Goal: Task Accomplishment & Management: Manage account settings

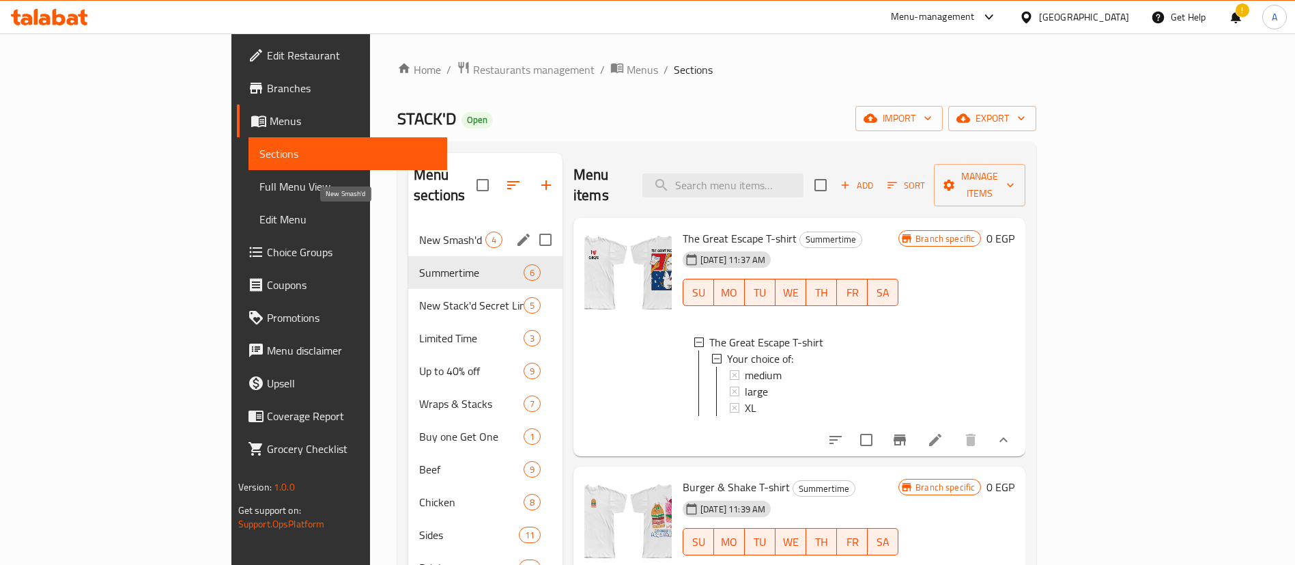
click at [419, 231] on span "New Smash'd" at bounding box center [452, 239] width 66 height 16
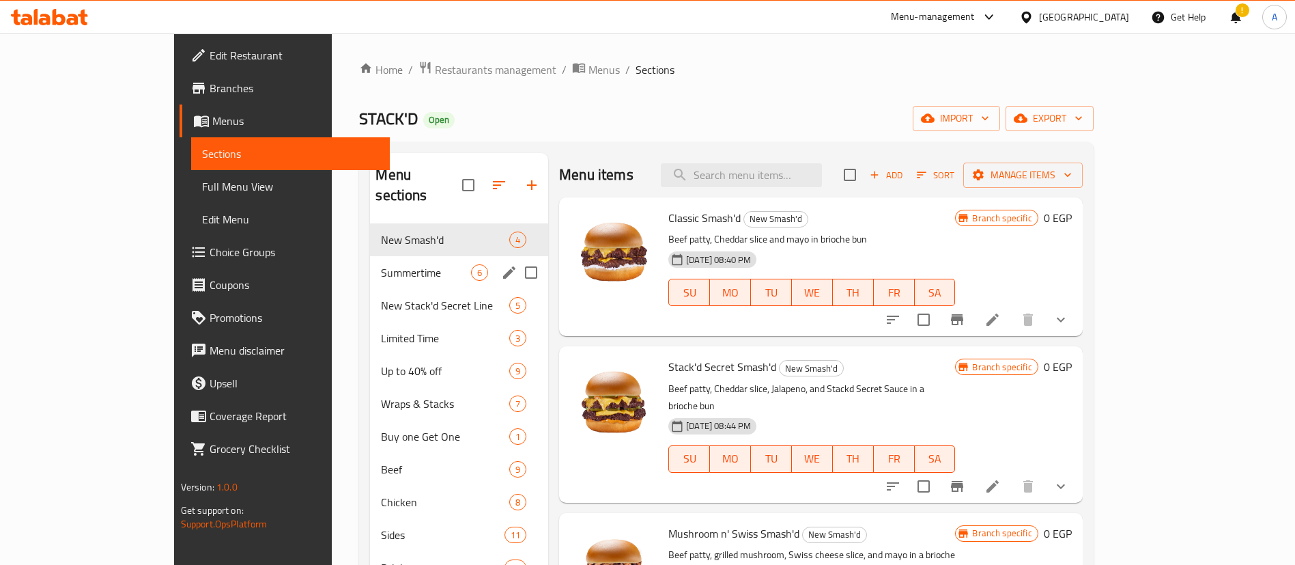
click at [370, 256] on div "Summertime 6" at bounding box center [459, 272] width 178 height 33
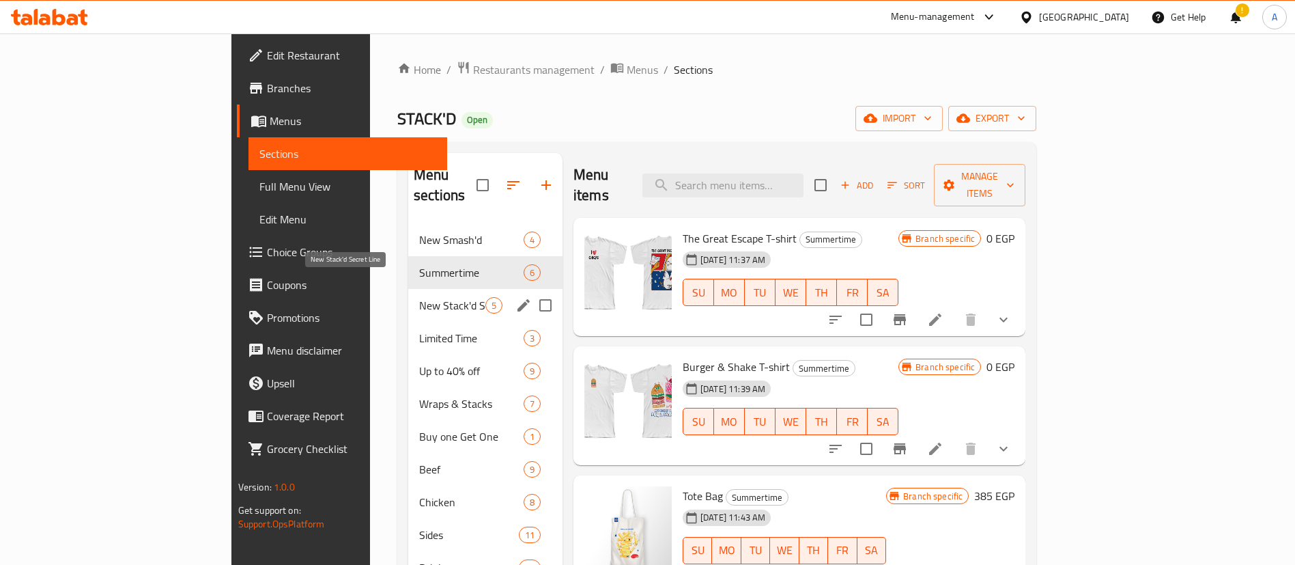
click at [419, 297] on span "New Stack'd Secret Line" at bounding box center [452, 305] width 66 height 16
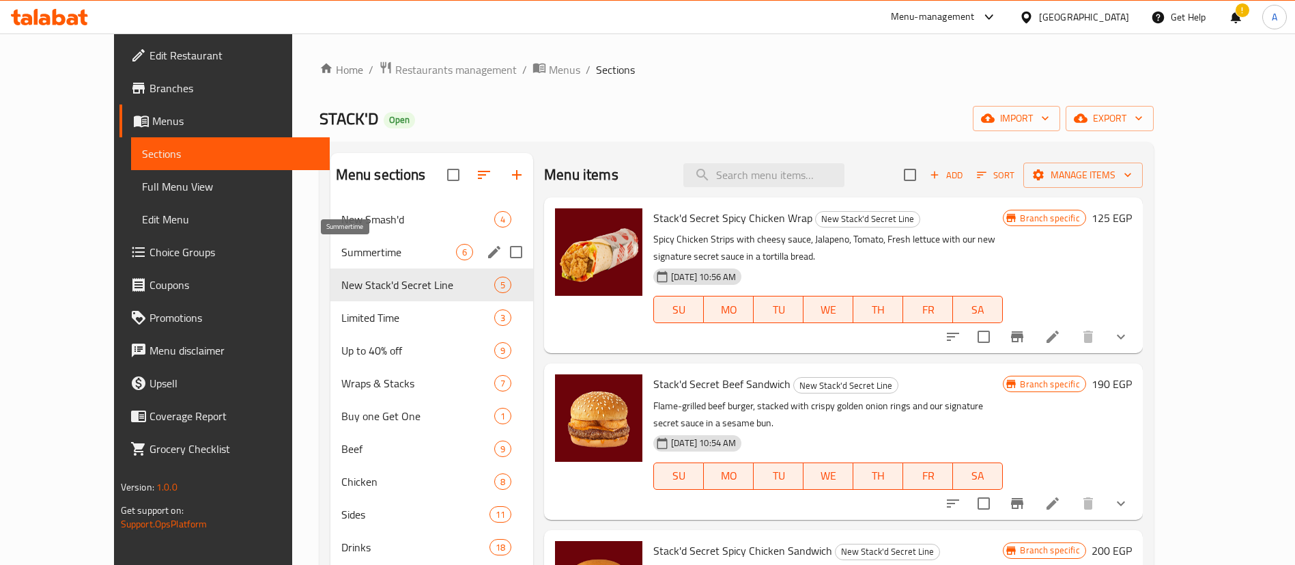
click at [361, 257] on span "Summertime" at bounding box center [398, 252] width 115 height 16
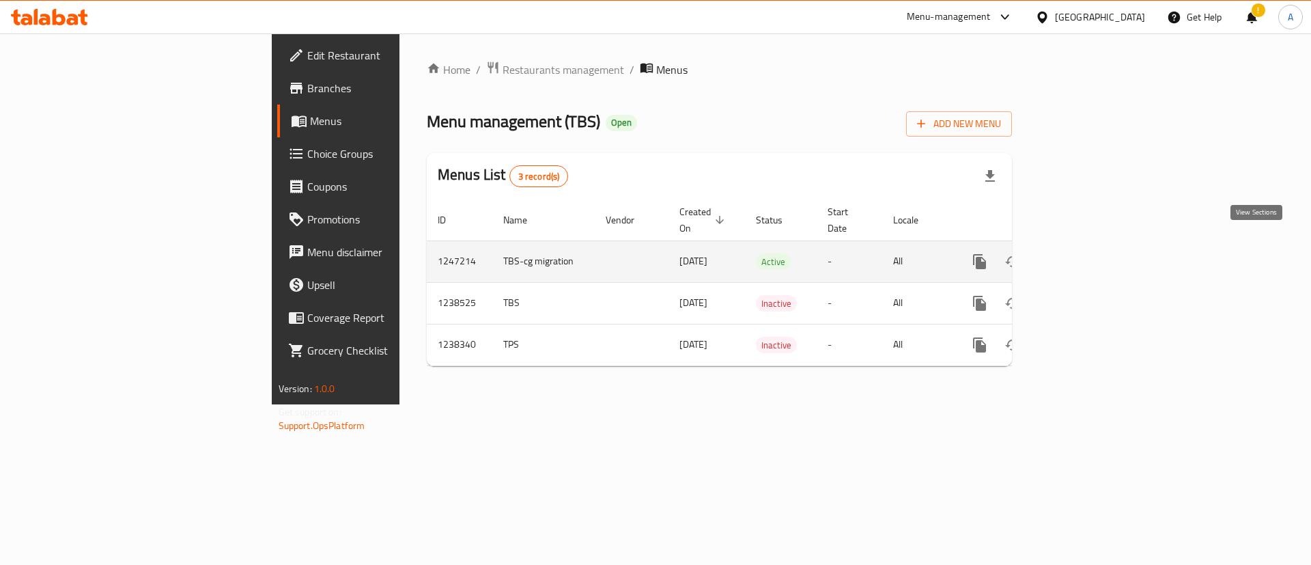
click at [1086, 253] on icon "enhanced table" at bounding box center [1078, 261] width 16 height 16
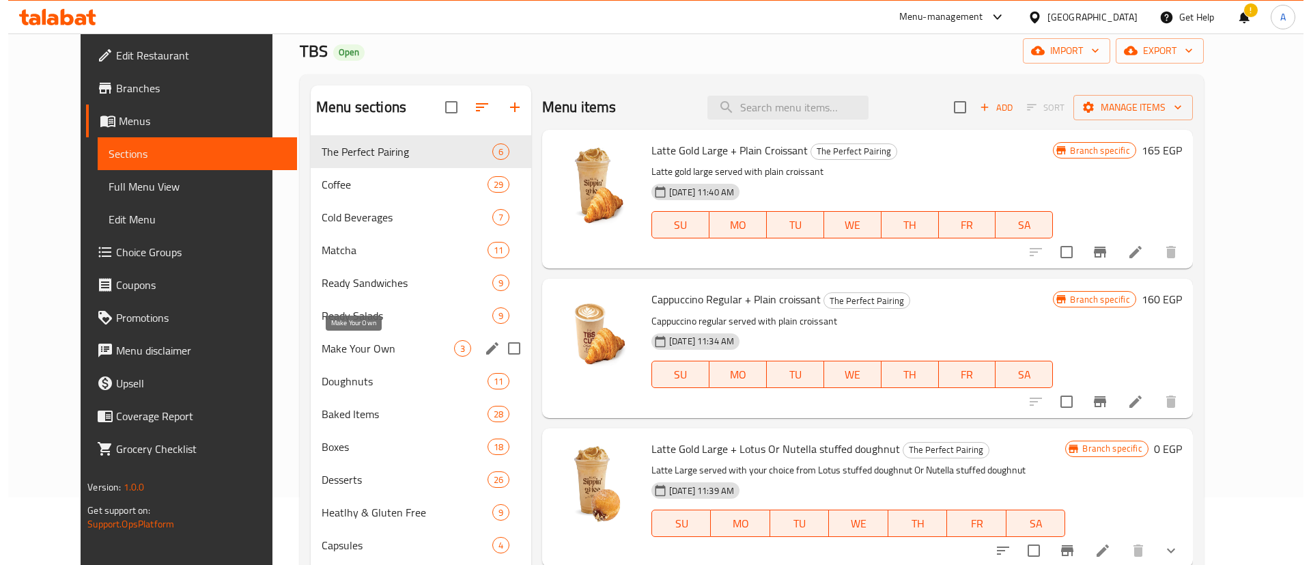
scroll to position [68, 0]
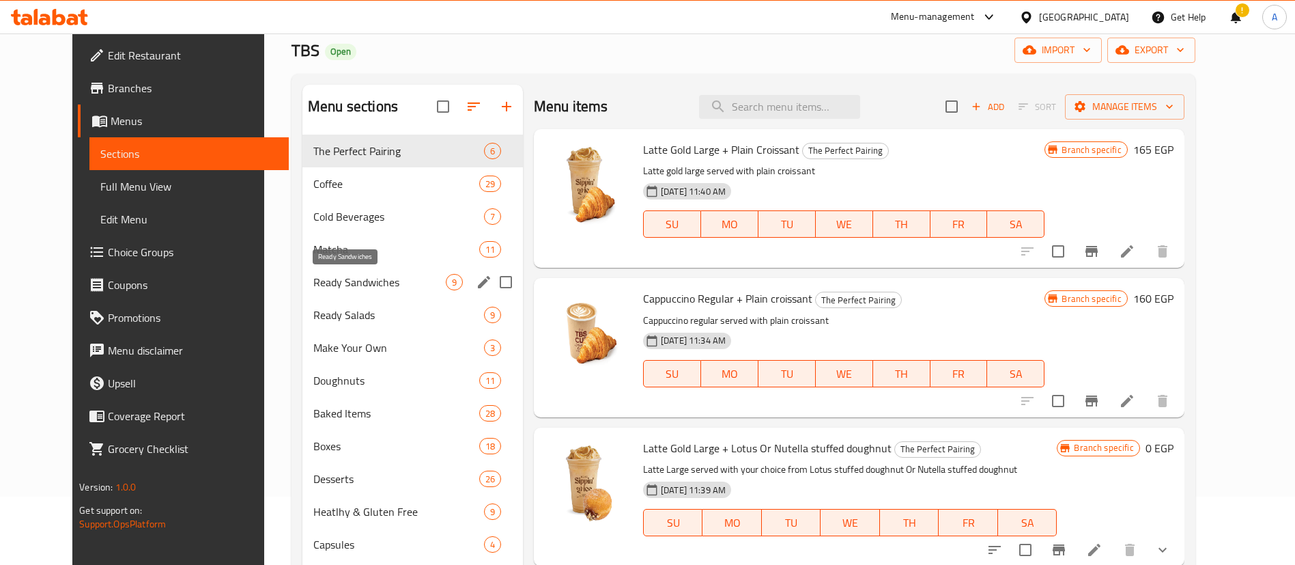
click at [344, 283] on span "Ready Sandwiches" at bounding box center [379, 282] width 132 height 16
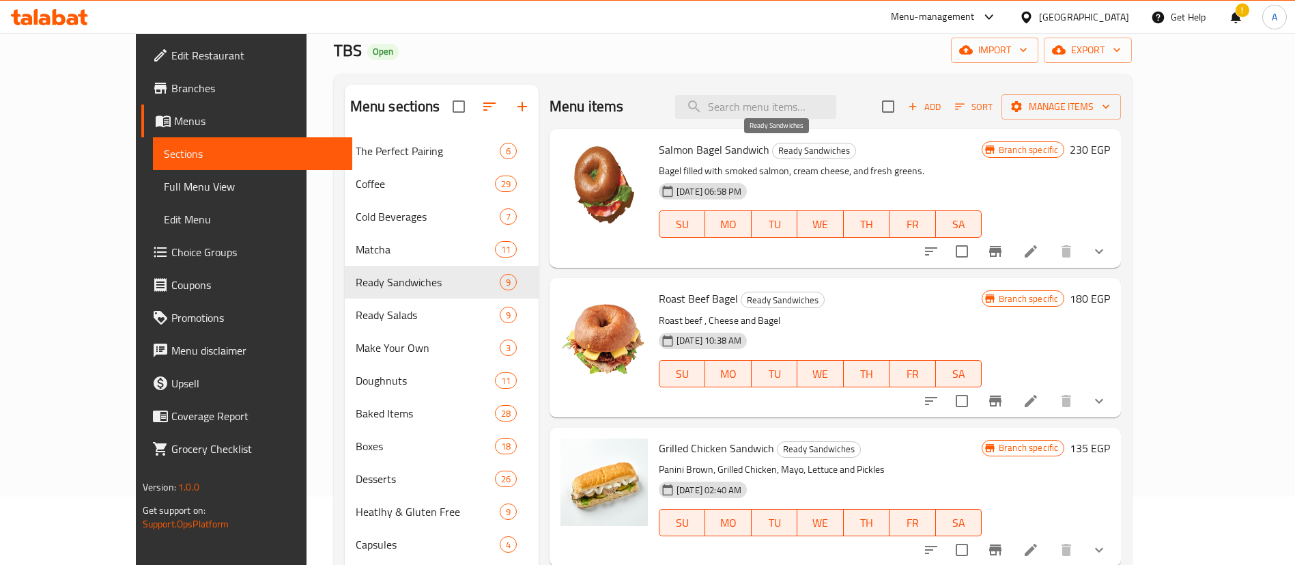
click at [773, 150] on span "Ready Sandwiches" at bounding box center [814, 151] width 83 height 16
drag, startPoint x: 751, startPoint y: 150, endPoint x: 794, endPoint y: 151, distance: 43.0
click at [794, 151] on span "Ready Sandwiches" at bounding box center [814, 151] width 83 height 16
copy span "Ready Sandwiches"
click at [812, 104] on input "search" at bounding box center [755, 107] width 161 height 24
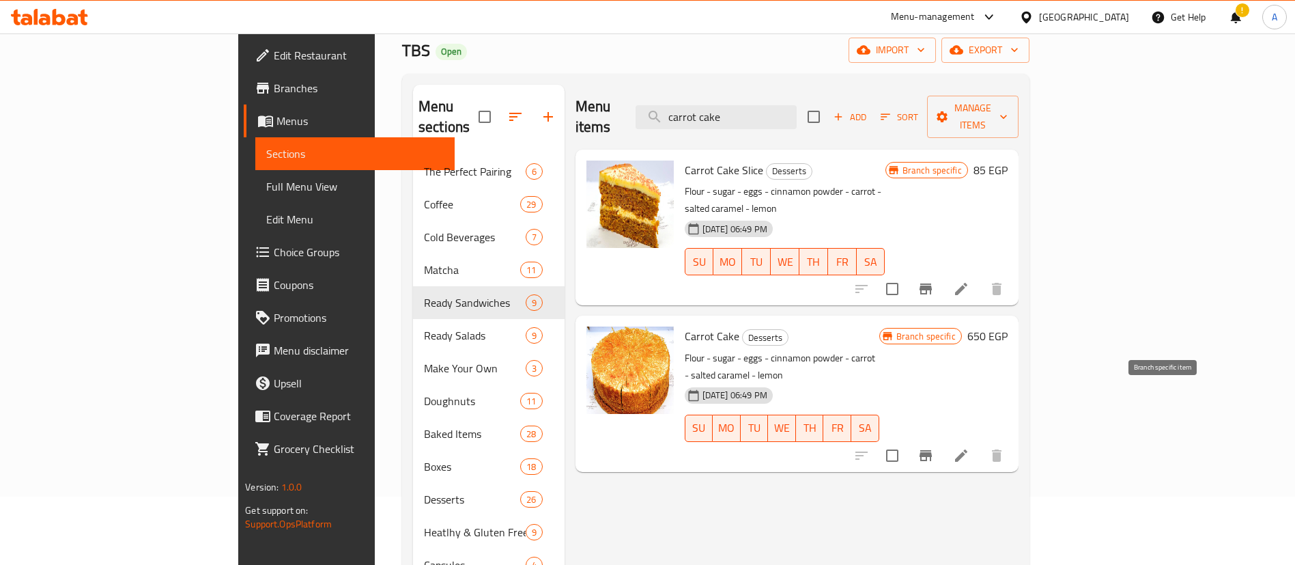
type input "carrot cake"
click at [934, 447] on icon "Branch-specific-item" at bounding box center [926, 455] width 16 height 16
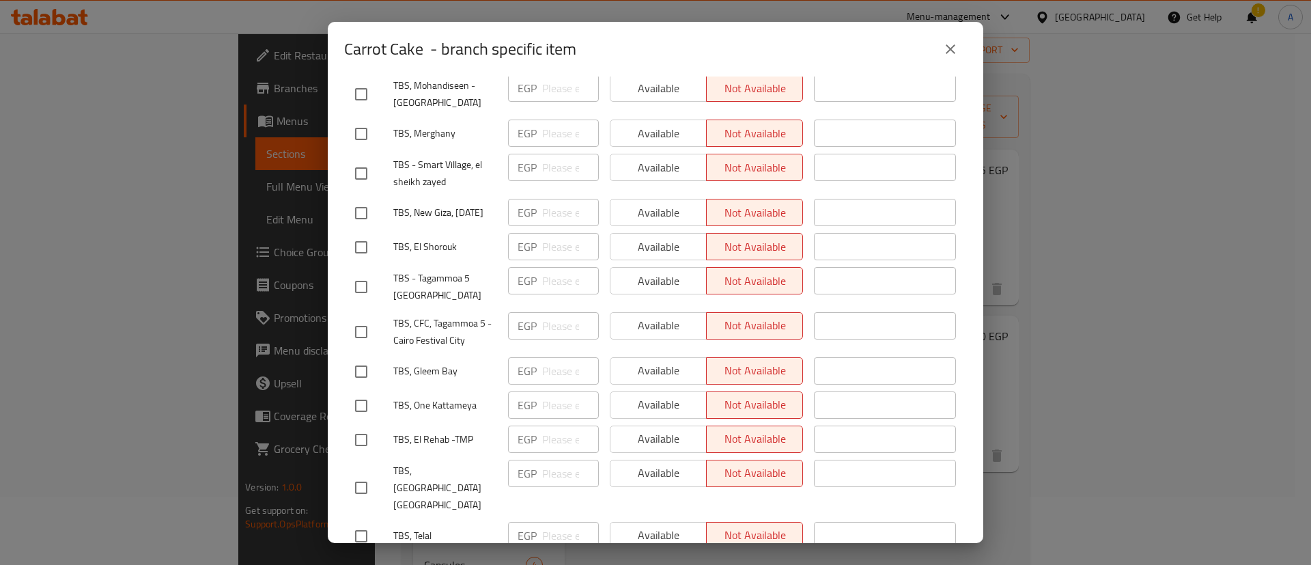
scroll to position [1093, 0]
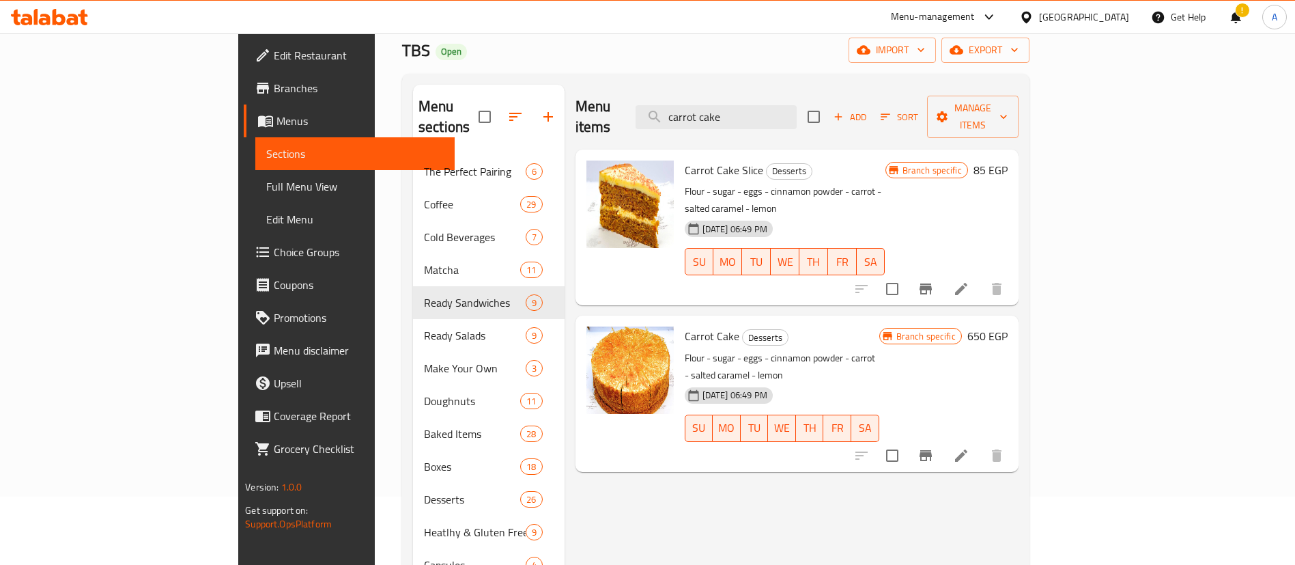
click at [934, 447] on icon "Branch-specific-item" at bounding box center [926, 455] width 16 height 16
click at [932, 450] on icon "Branch-specific-item" at bounding box center [926, 455] width 12 height 11
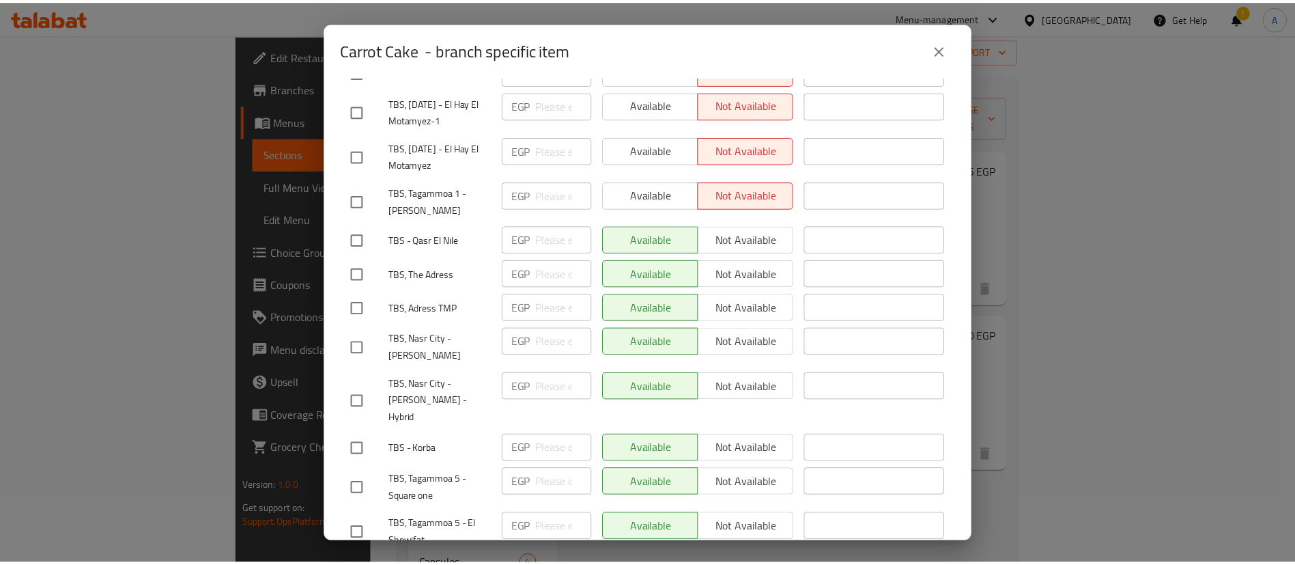
scroll to position [1845, 0]
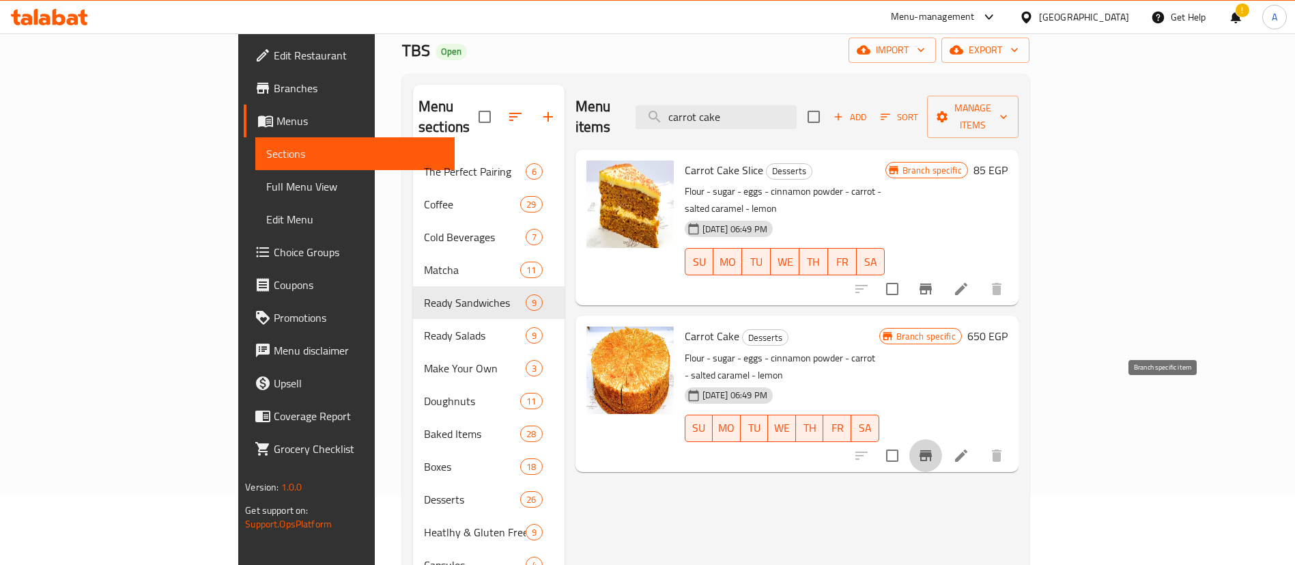
click at [1008, 326] on h6 "650 EGP" at bounding box center [988, 335] width 40 height 19
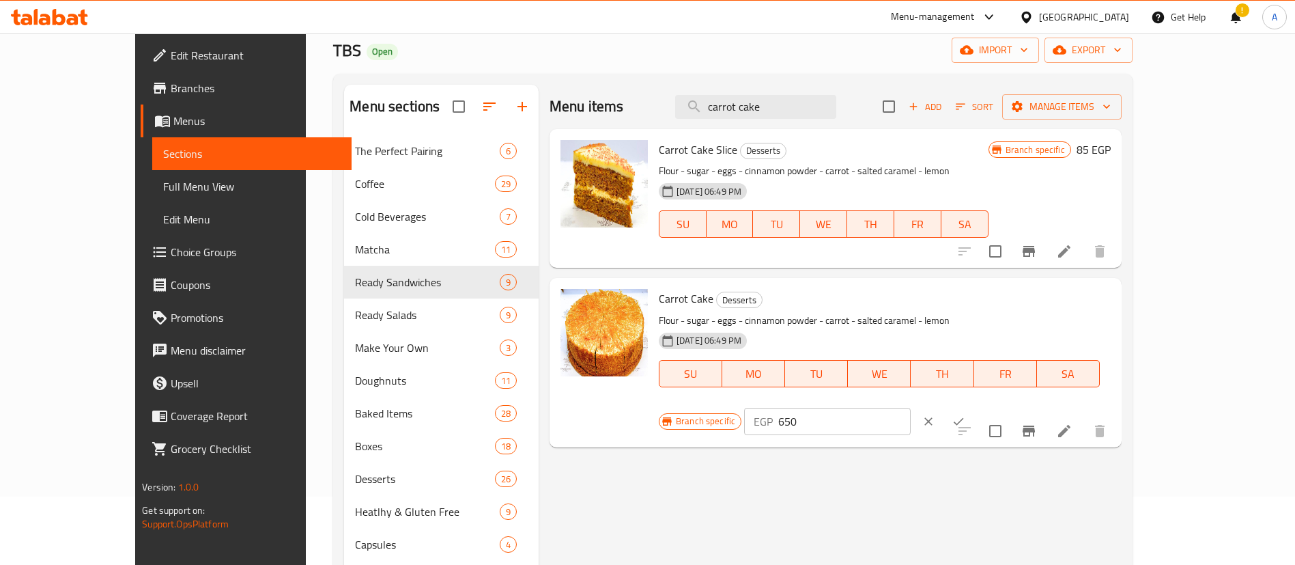
click at [910, 408] on input "650" at bounding box center [844, 421] width 132 height 27
type input "815"
click at [974, 406] on button "ok" at bounding box center [959, 421] width 30 height 30
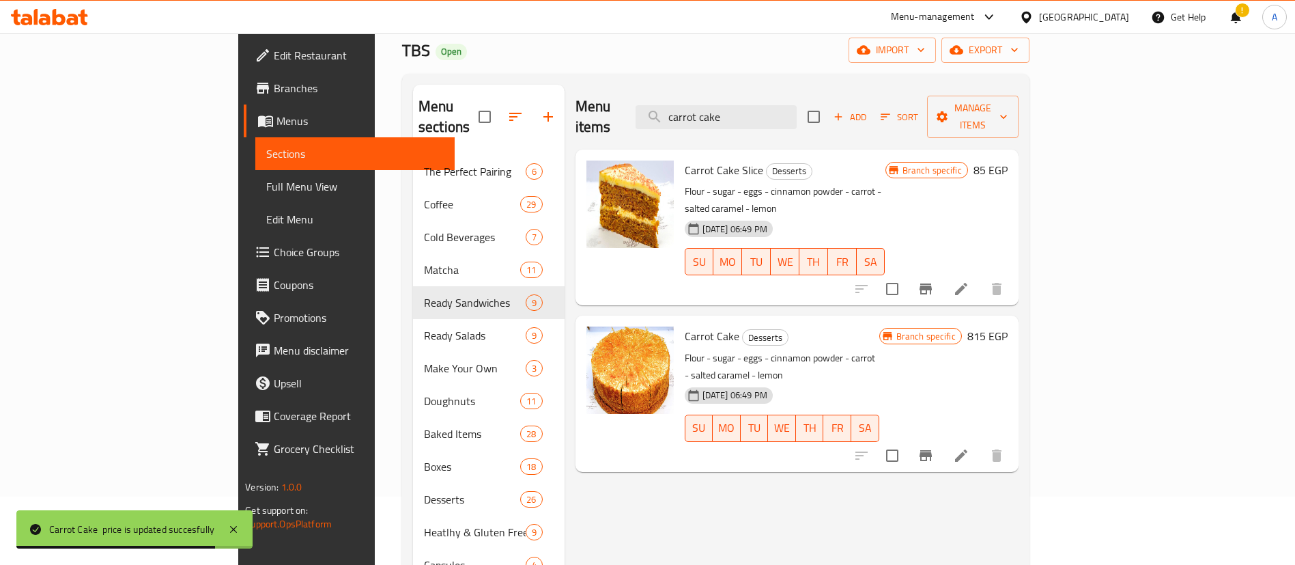
click at [934, 281] on icon "Branch-specific-item" at bounding box center [926, 289] width 16 height 16
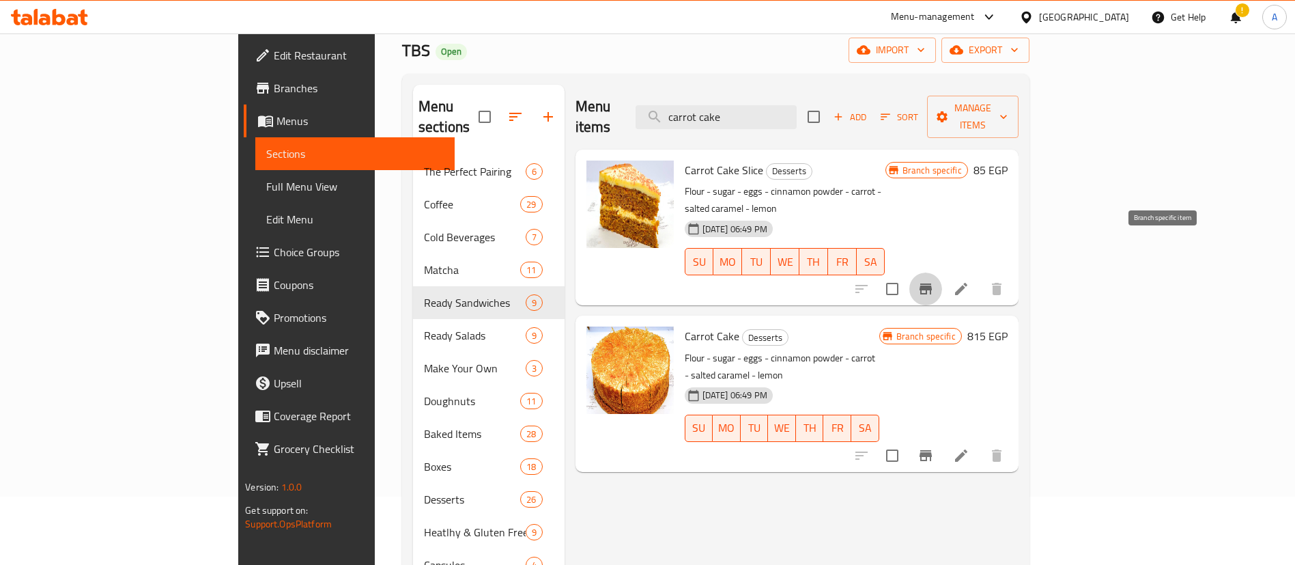
click at [1008, 160] on h6 "85 EGP" at bounding box center [991, 169] width 34 height 19
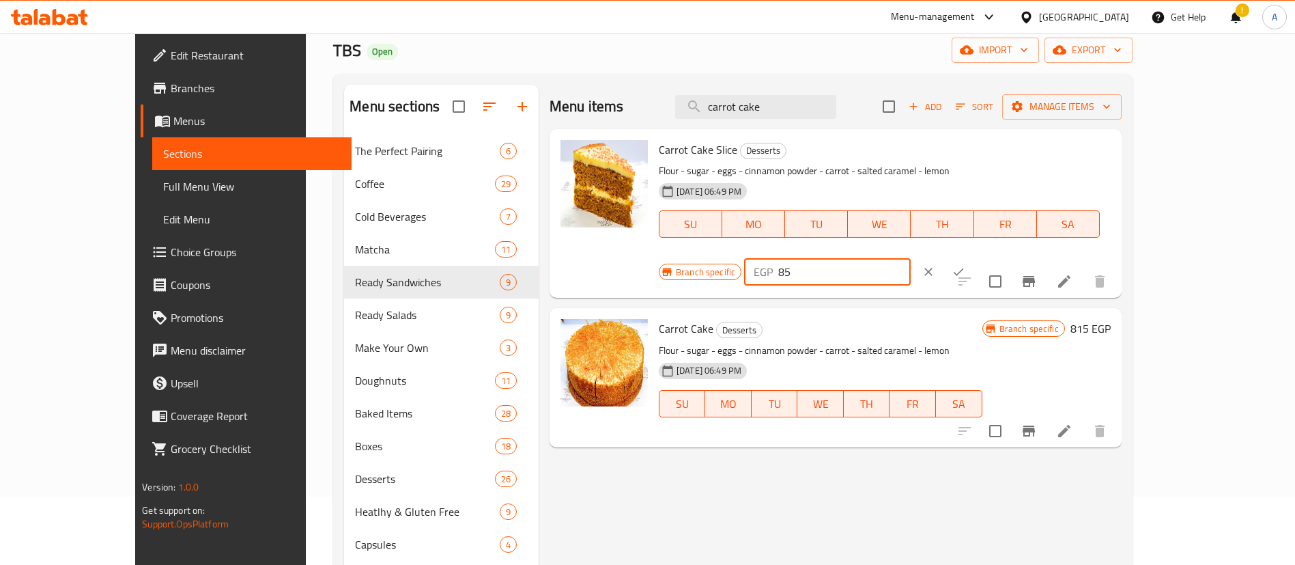
click at [910, 258] on input "85" at bounding box center [844, 271] width 132 height 27
type input "115"
click at [966, 265] on icon "ok" at bounding box center [959, 272] width 14 height 14
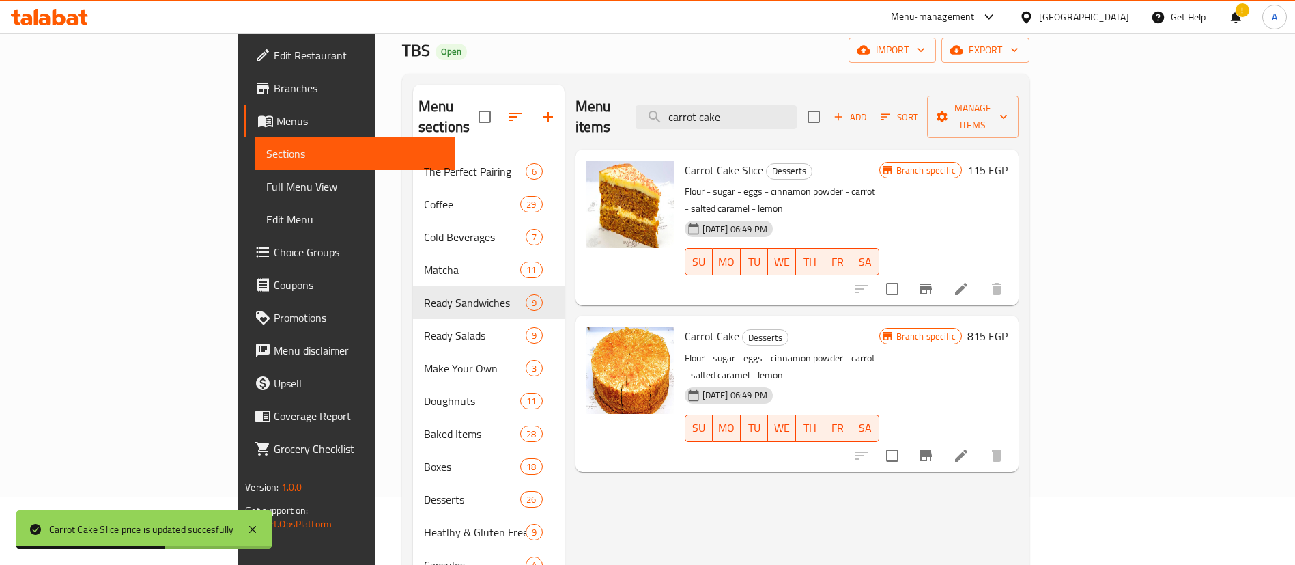
click at [1008, 160] on h6 "115 EGP" at bounding box center [988, 169] width 40 height 19
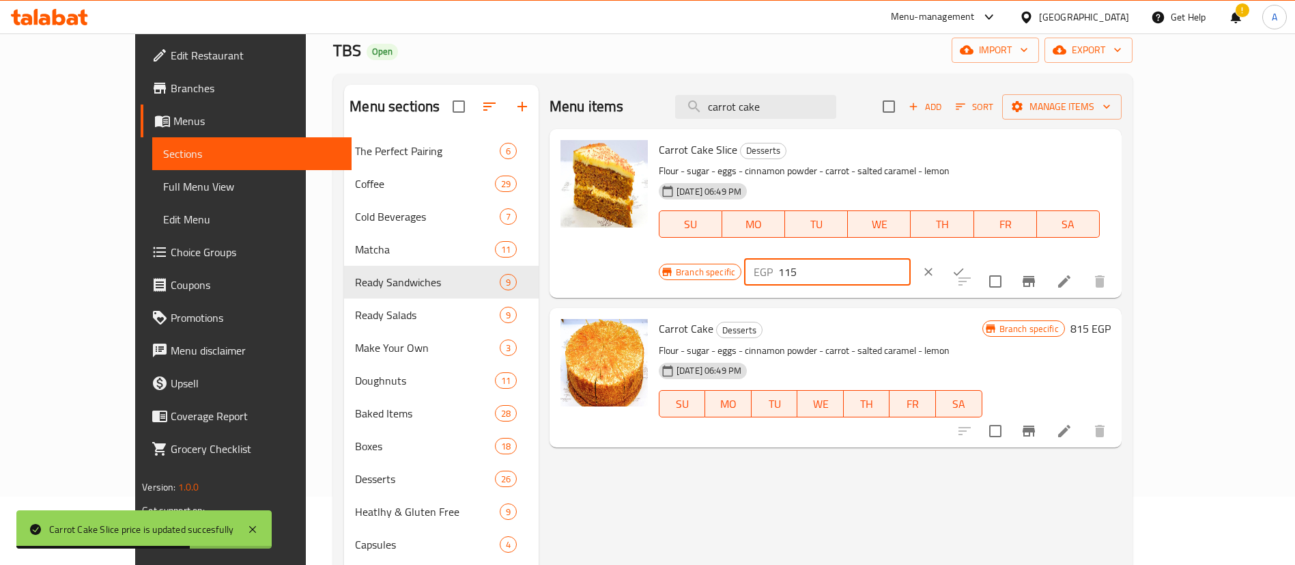
click at [910, 258] on input "115" at bounding box center [844, 271] width 132 height 27
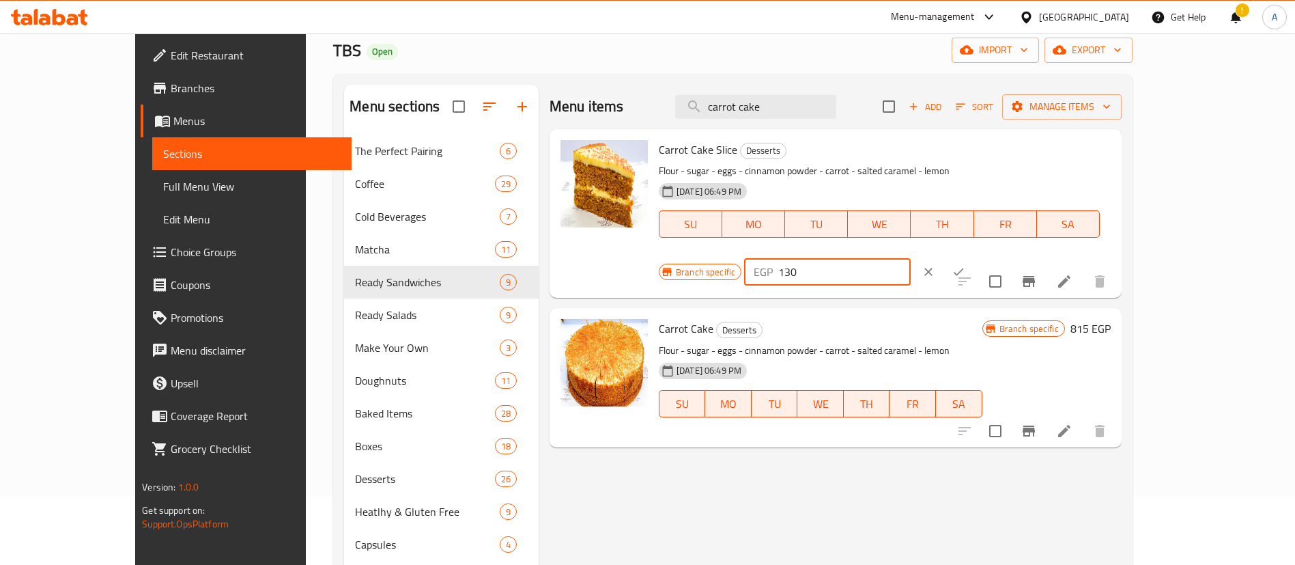
type input "130"
click at [966, 265] on icon "ok" at bounding box center [959, 272] width 14 height 14
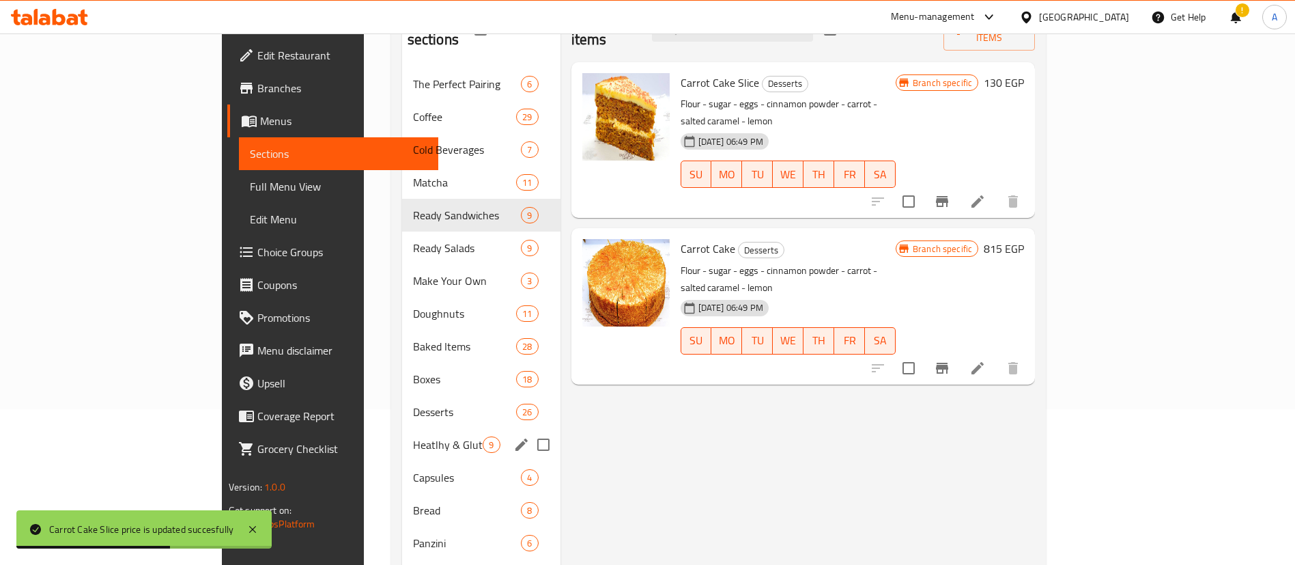
scroll to position [171, 0]
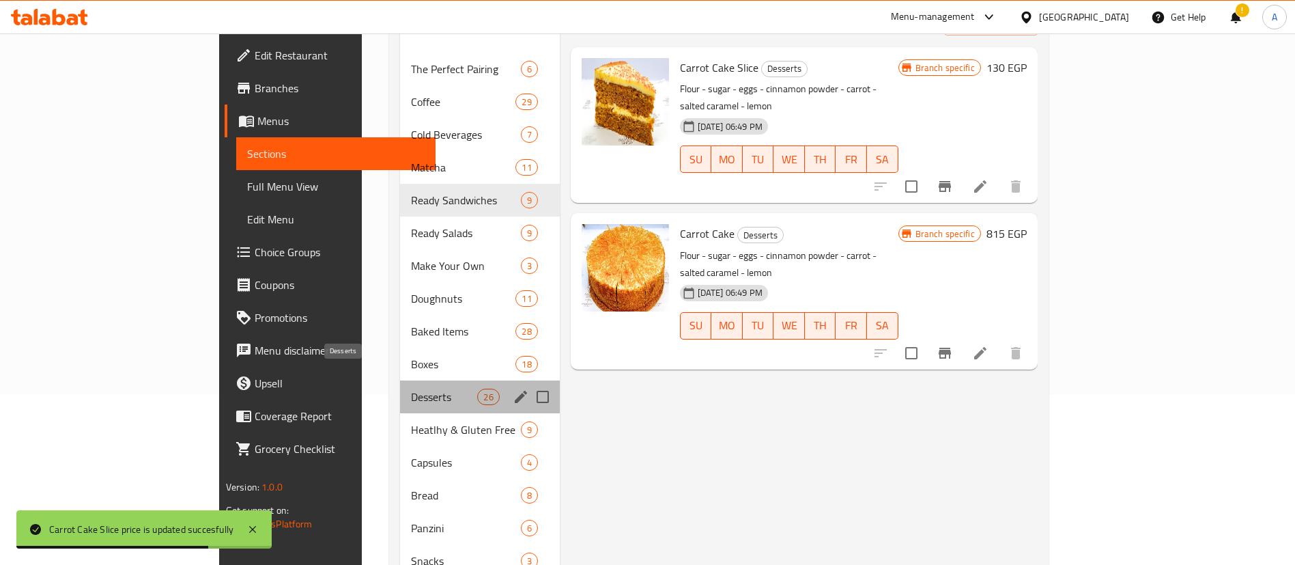
click at [411, 389] on span "Desserts" at bounding box center [444, 397] width 66 height 16
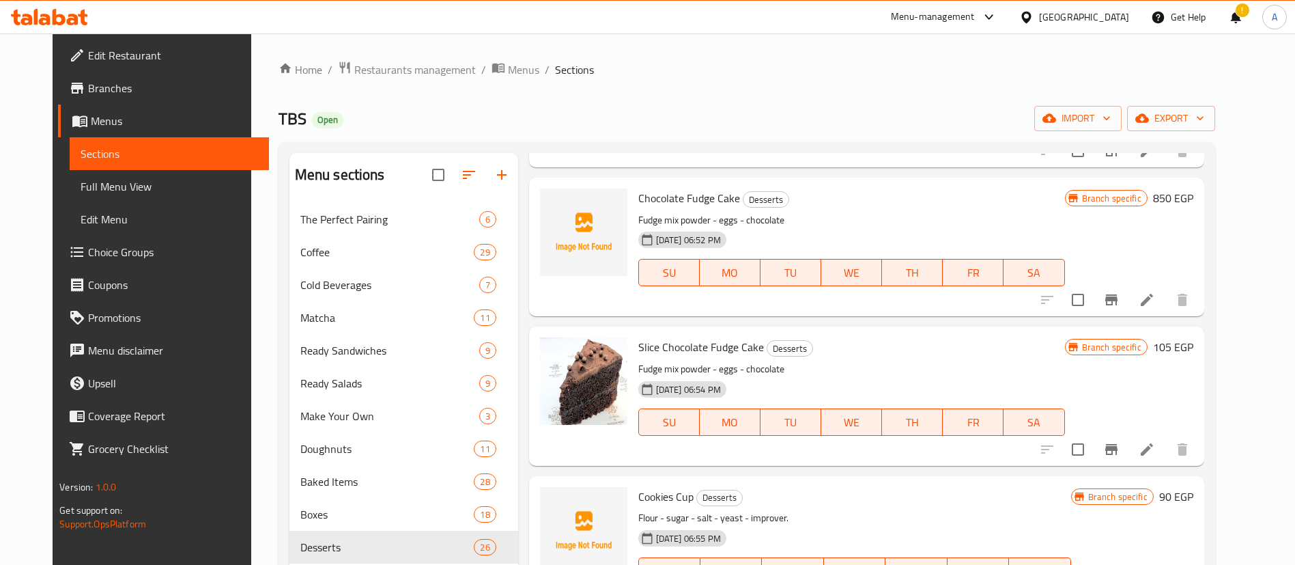
scroll to position [2310, 0]
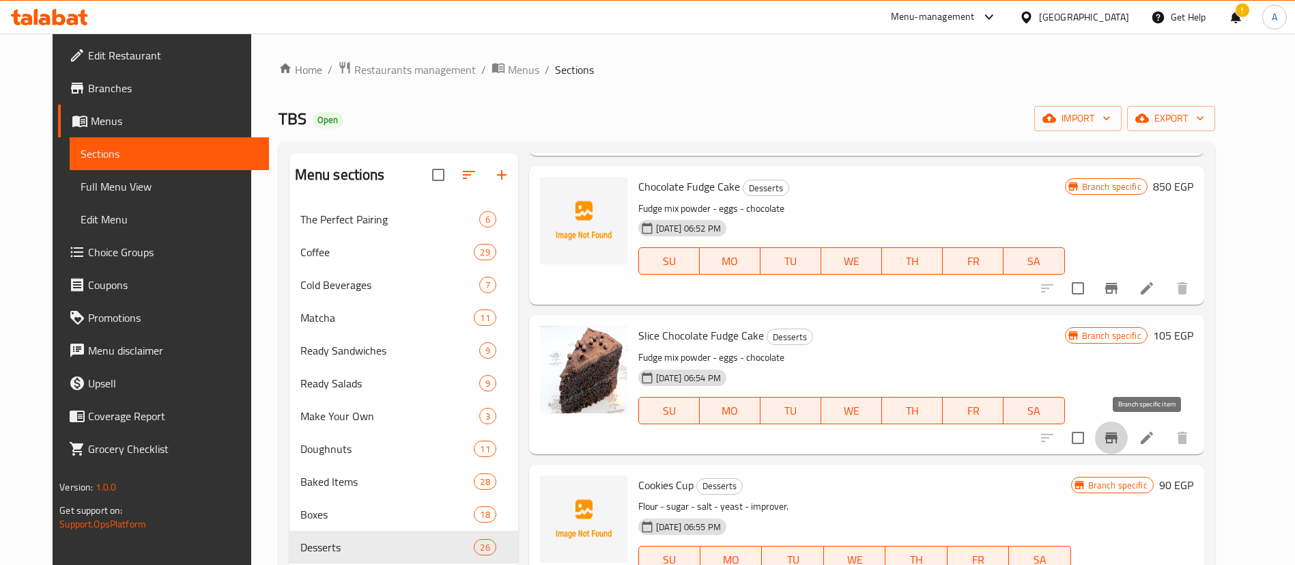
click at [1118, 434] on icon "Branch-specific-item" at bounding box center [1111, 437] width 12 height 11
click at [1192, 333] on h6 "105 EGP" at bounding box center [1173, 335] width 40 height 19
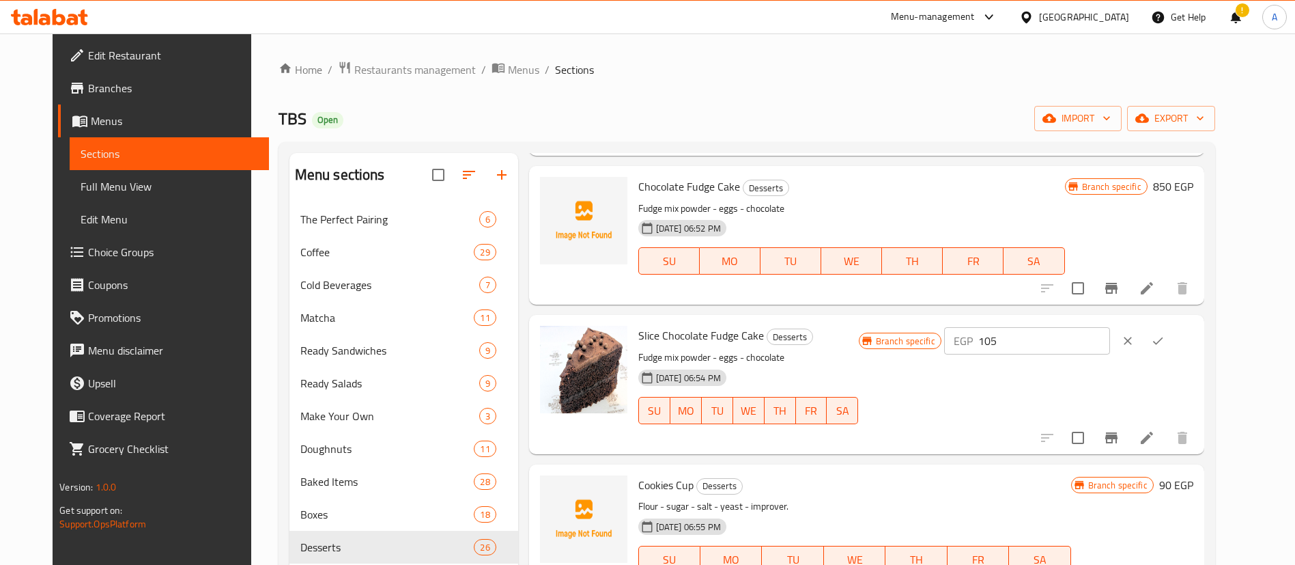
click at [1076, 335] on input "105" at bounding box center [1044, 340] width 132 height 27
type input "130"
click at [1165, 343] on icon "ok" at bounding box center [1158, 341] width 14 height 14
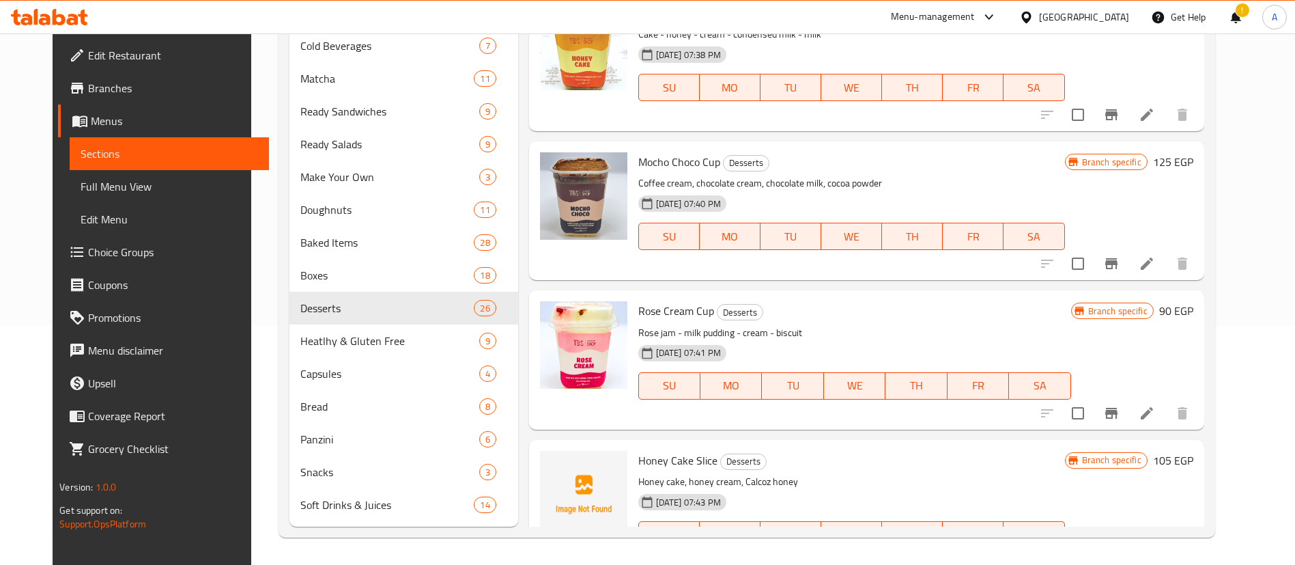
scroll to position [3082, 0]
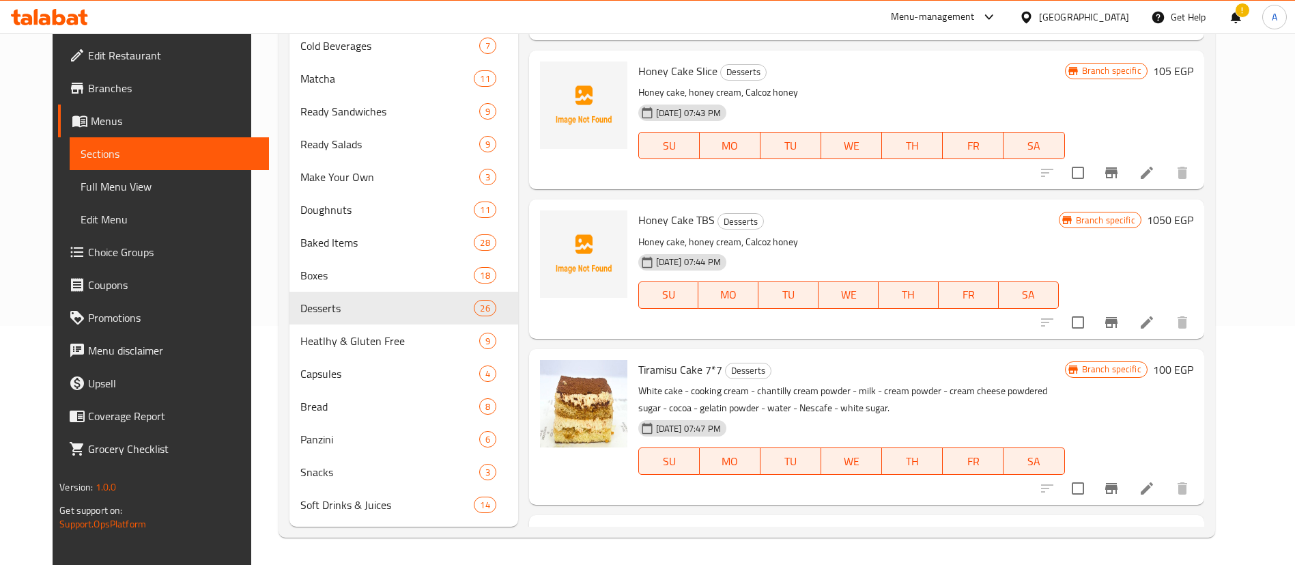
click at [1189, 221] on h6 "1050 EGP" at bounding box center [1170, 219] width 46 height 19
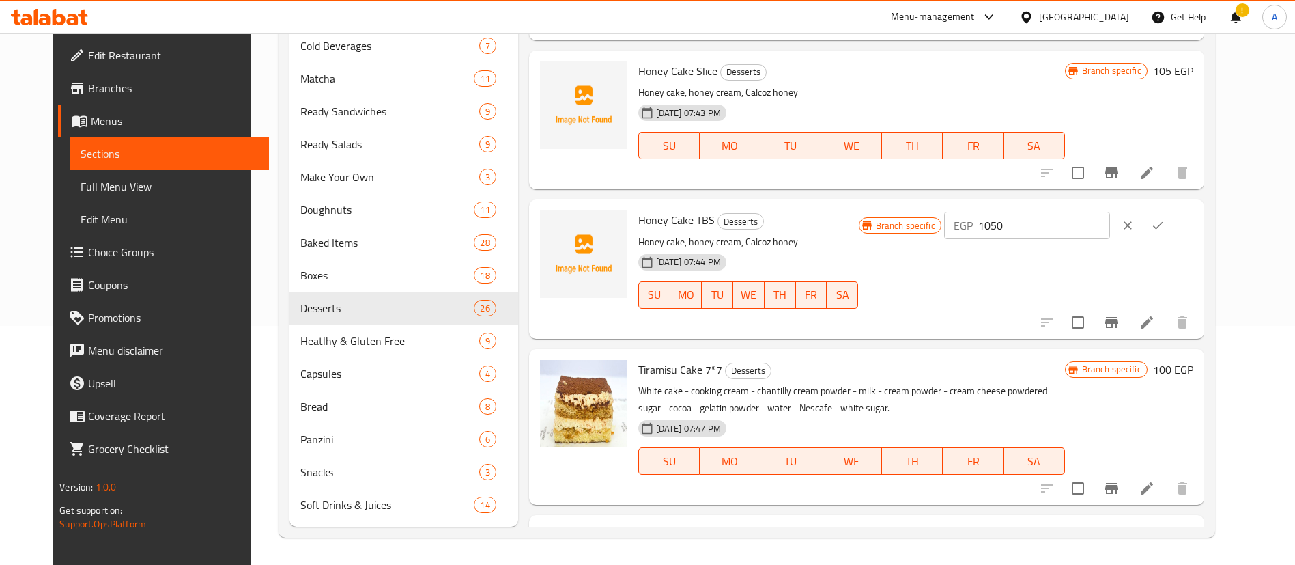
click at [1103, 223] on input "1050" at bounding box center [1044, 225] width 132 height 27
type input "1200"
click at [1165, 224] on icon "ok" at bounding box center [1158, 226] width 14 height 14
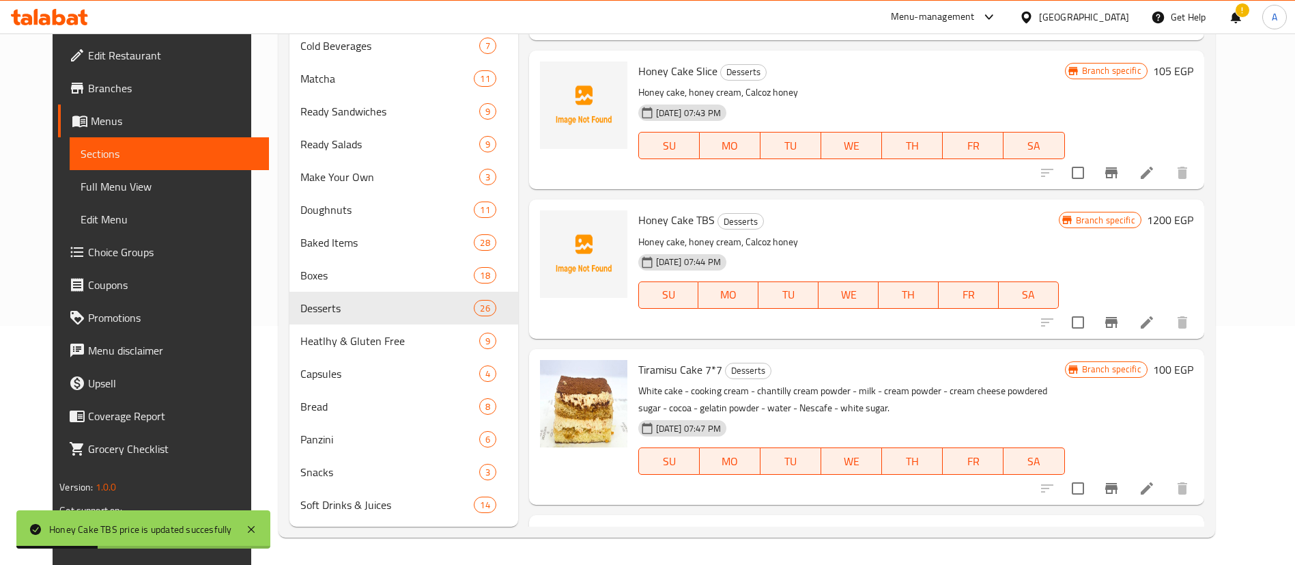
click at [1194, 72] on h6 "105 EGP" at bounding box center [1173, 70] width 40 height 19
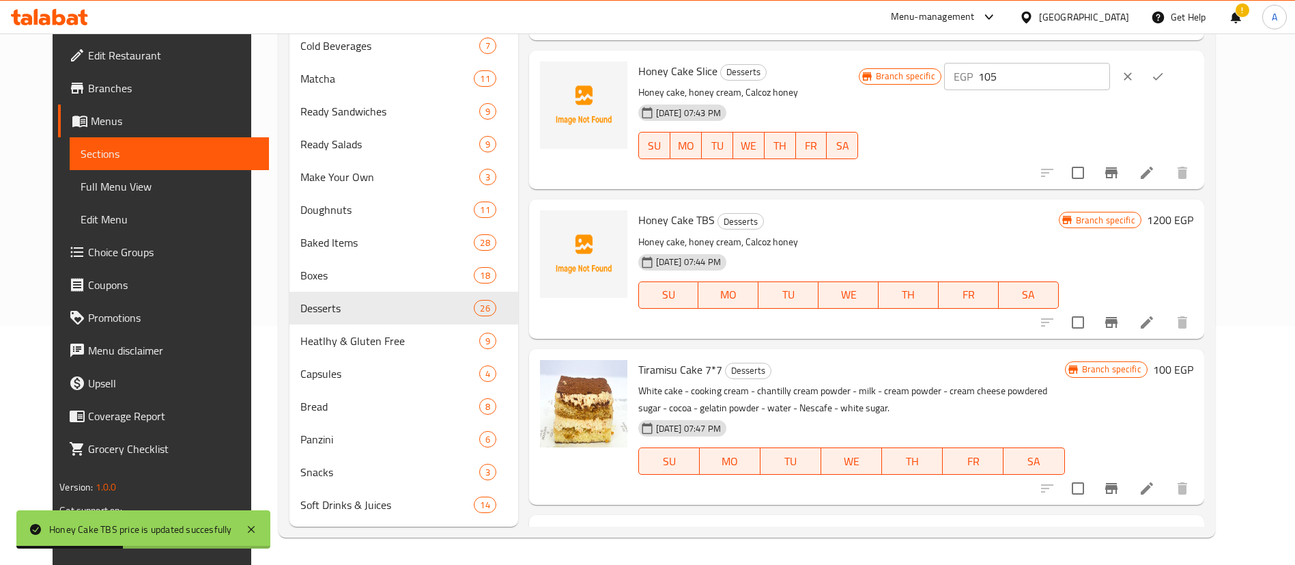
click at [1110, 77] on input "105" at bounding box center [1044, 76] width 132 height 27
type input "120"
click at [1165, 74] on icon "ok" at bounding box center [1158, 77] width 14 height 14
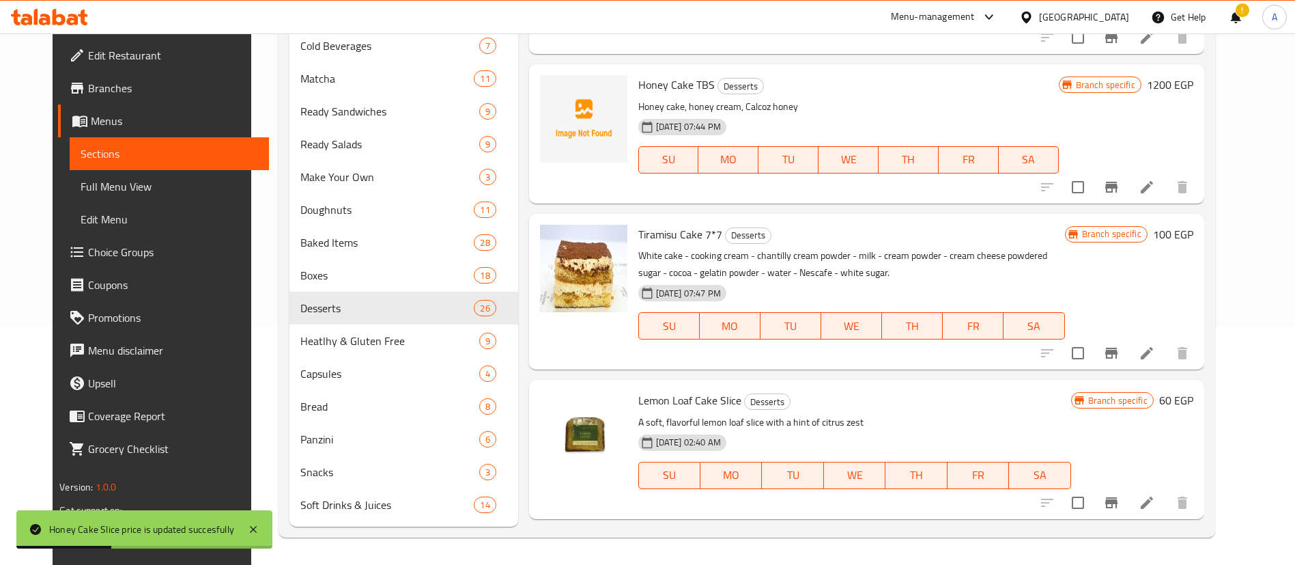
scroll to position [3218, 0]
click at [649, 231] on span "Tiramisu Cake 7*7" at bounding box center [680, 233] width 84 height 20
copy span "Tiramisu"
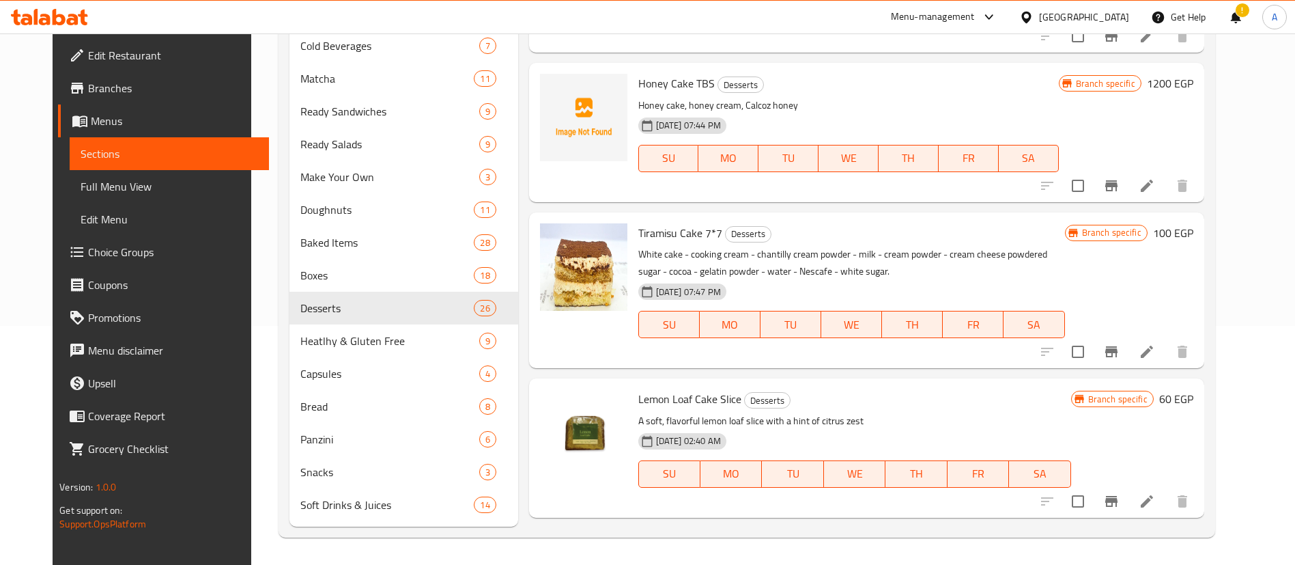
click at [1194, 240] on h6 "100 EGP" at bounding box center [1173, 232] width 40 height 19
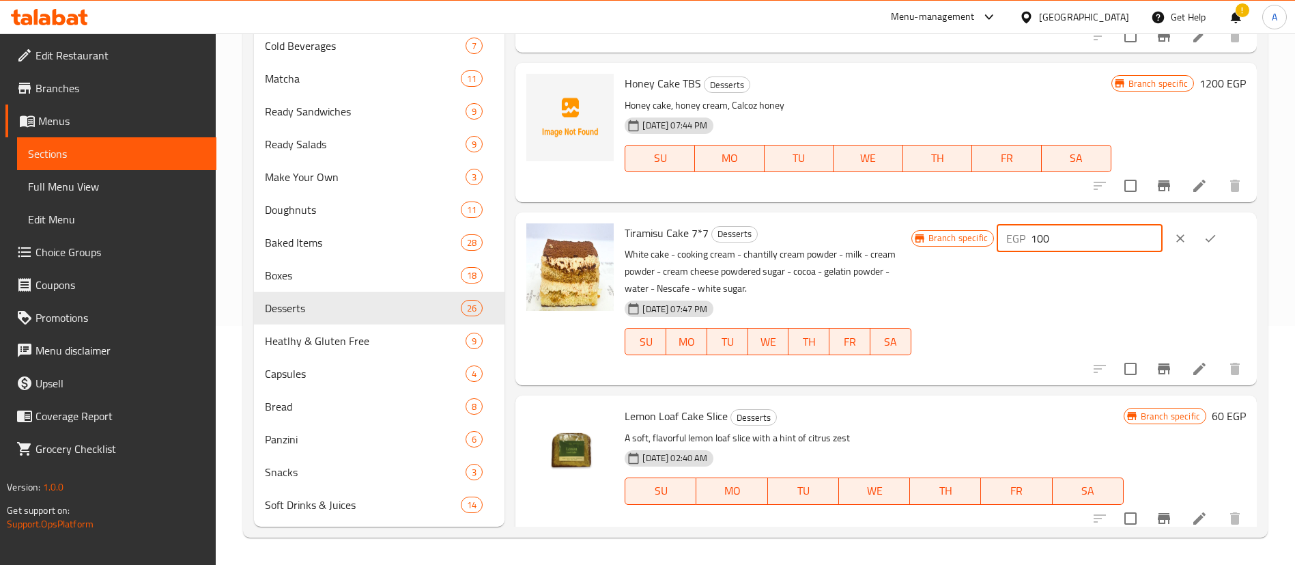
click at [1089, 234] on input "100" at bounding box center [1097, 238] width 132 height 27
type input "125"
click at [1210, 235] on icon "ok" at bounding box center [1211, 238] width 14 height 14
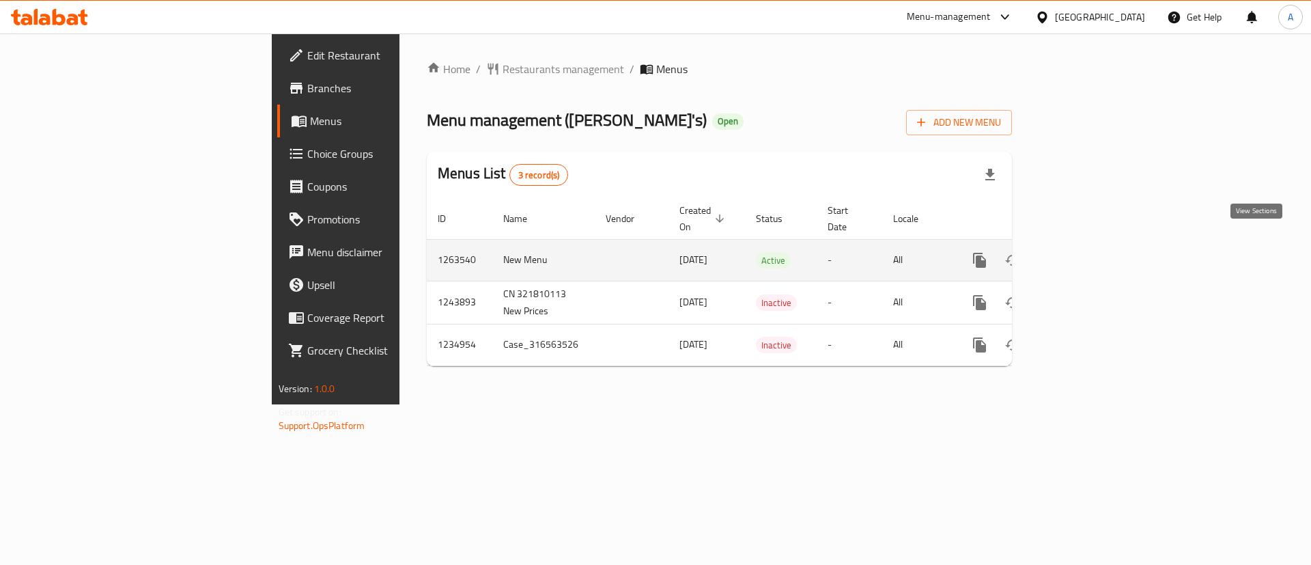
click at [1084, 254] on icon "enhanced table" at bounding box center [1078, 260] width 12 height 12
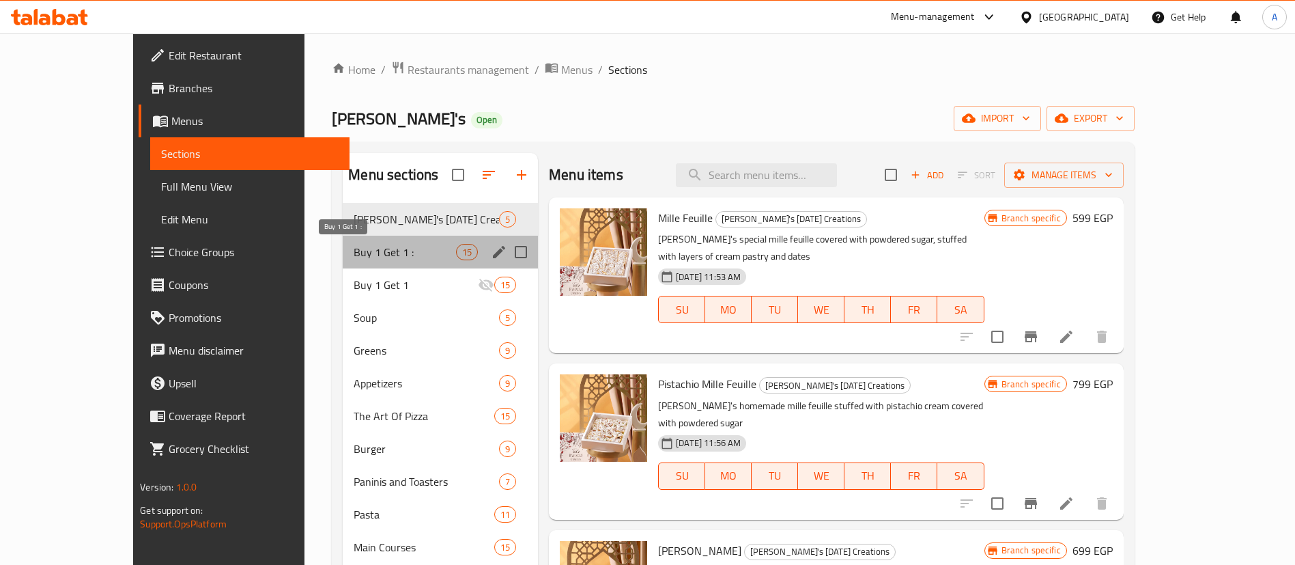
click at [354, 256] on span "Buy 1 Get 1 :" at bounding box center [405, 252] width 102 height 16
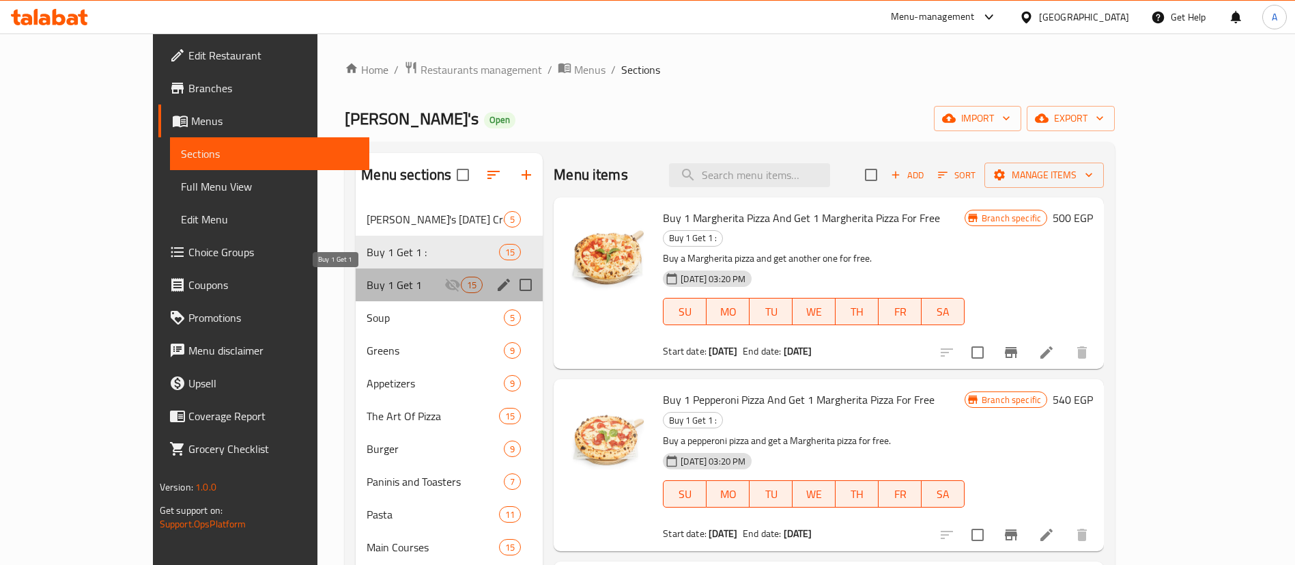
click at [367, 289] on span "Buy 1 Get 1" at bounding box center [406, 285] width 78 height 16
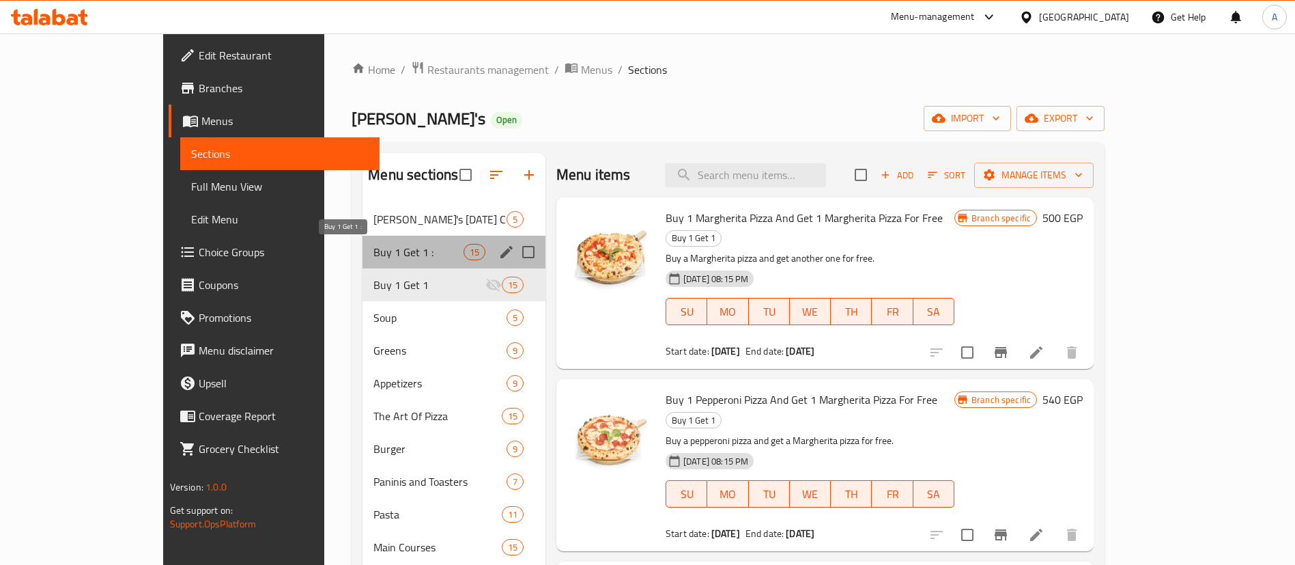
click at [374, 257] on span "Buy 1 Get 1 :" at bounding box center [418, 252] width 89 height 16
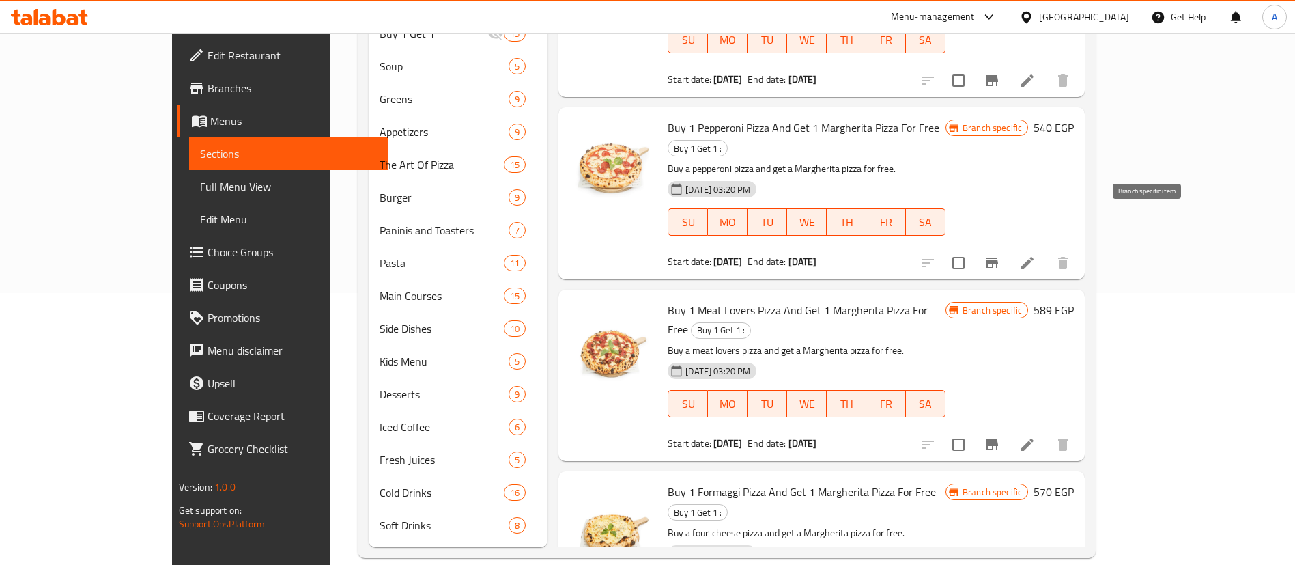
click at [1000, 255] on icon "Branch-specific-item" at bounding box center [992, 263] width 16 height 16
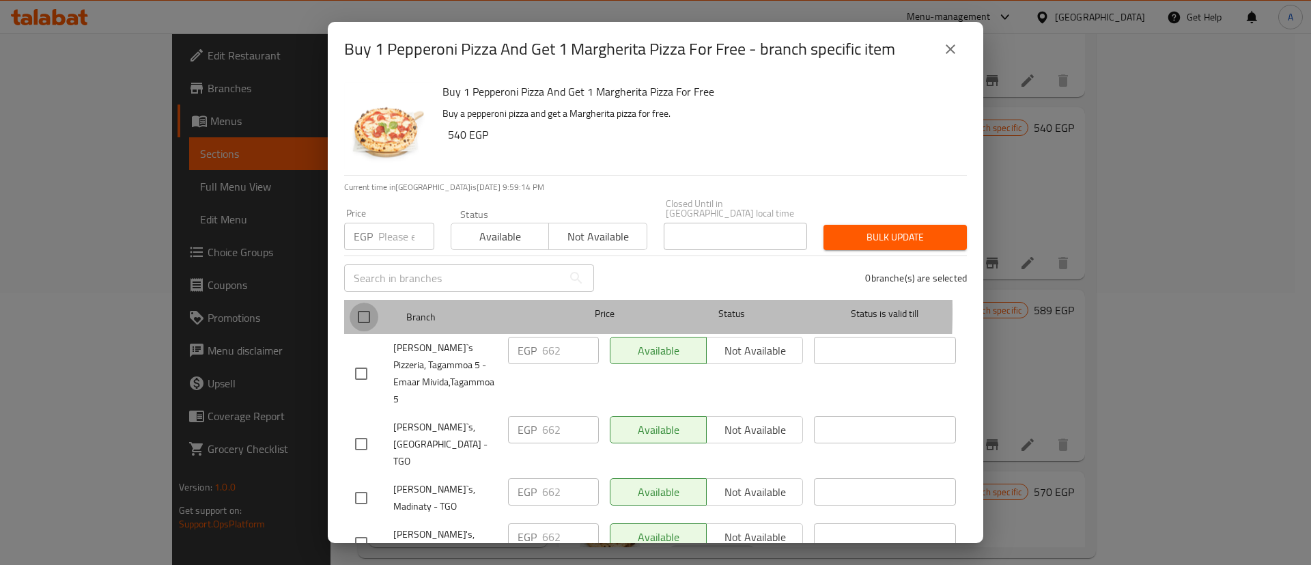
click at [368, 302] on input "checkbox" at bounding box center [364, 316] width 29 height 29
checkbox input "true"
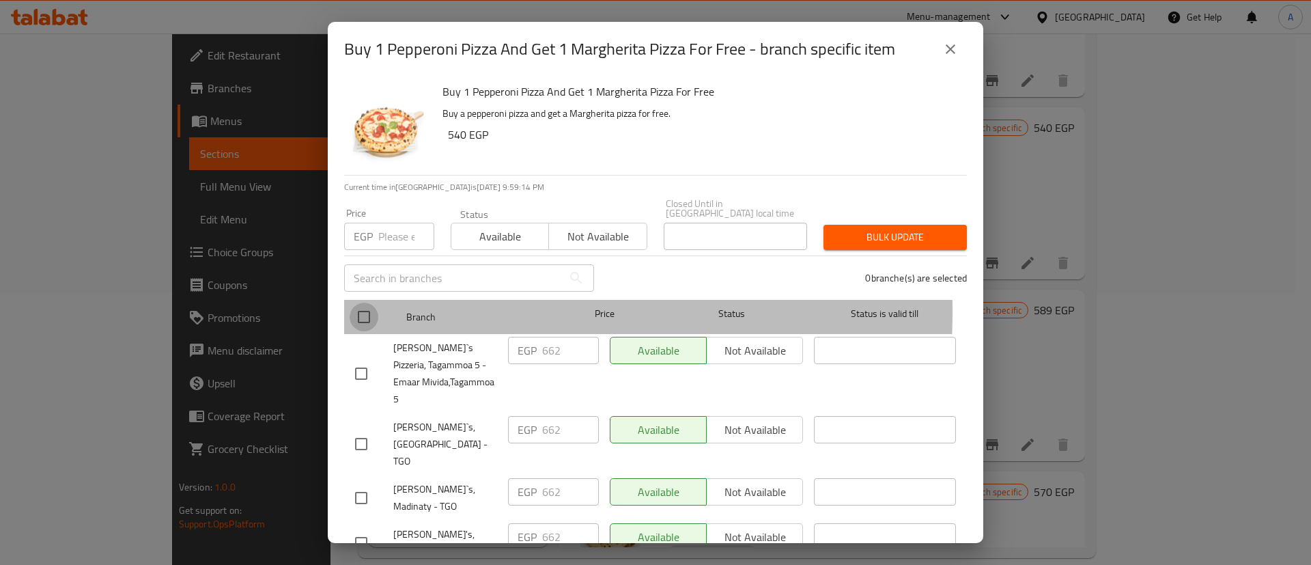
checkbox input "true"
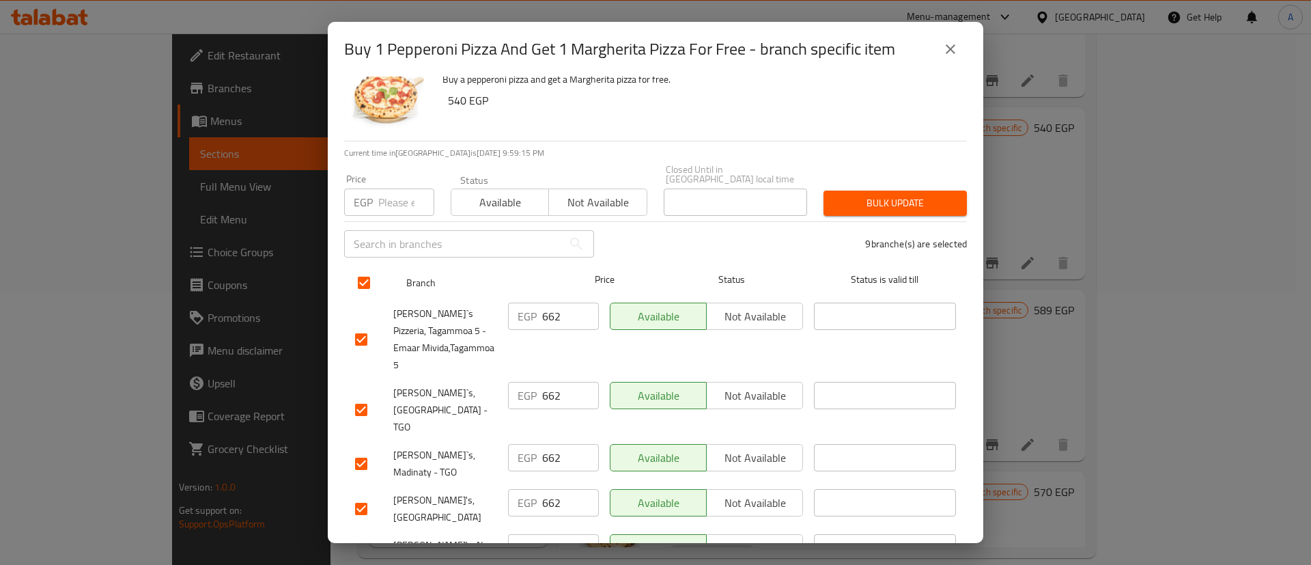
scroll to position [214, 0]
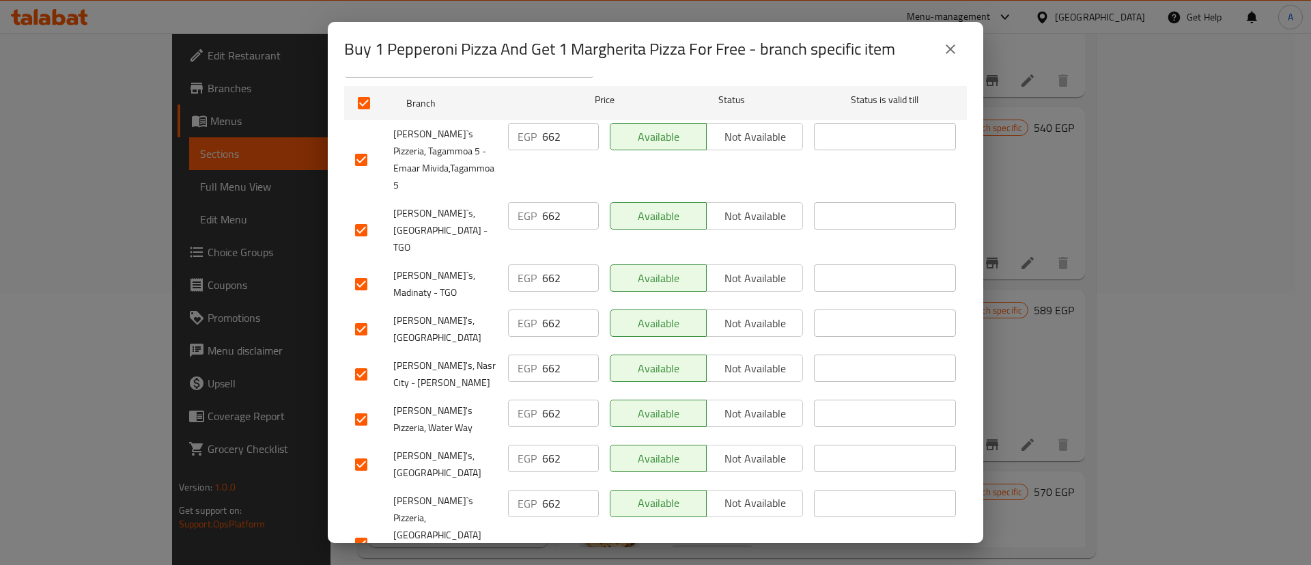
checkbox input "false"
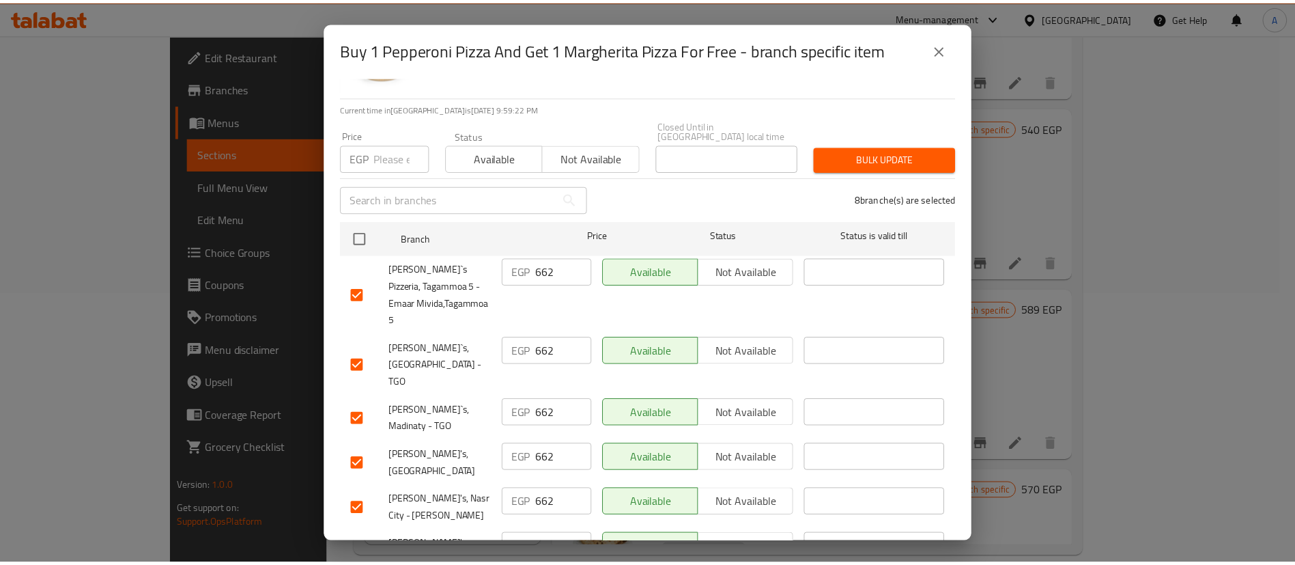
scroll to position [72, 0]
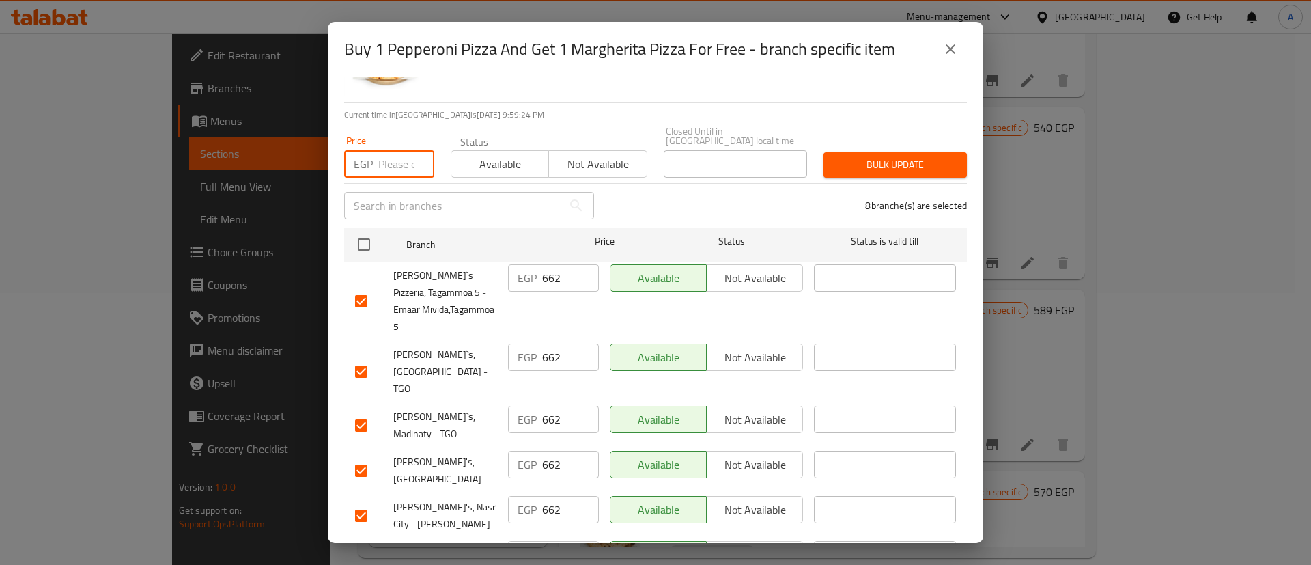
click at [399, 150] on input "number" at bounding box center [406, 163] width 56 height 27
type input "672"
click at [857, 152] on button "Bulk update" at bounding box center [894, 164] width 143 height 25
click at [860, 163] on span "Bulk update" at bounding box center [895, 164] width 122 height 17
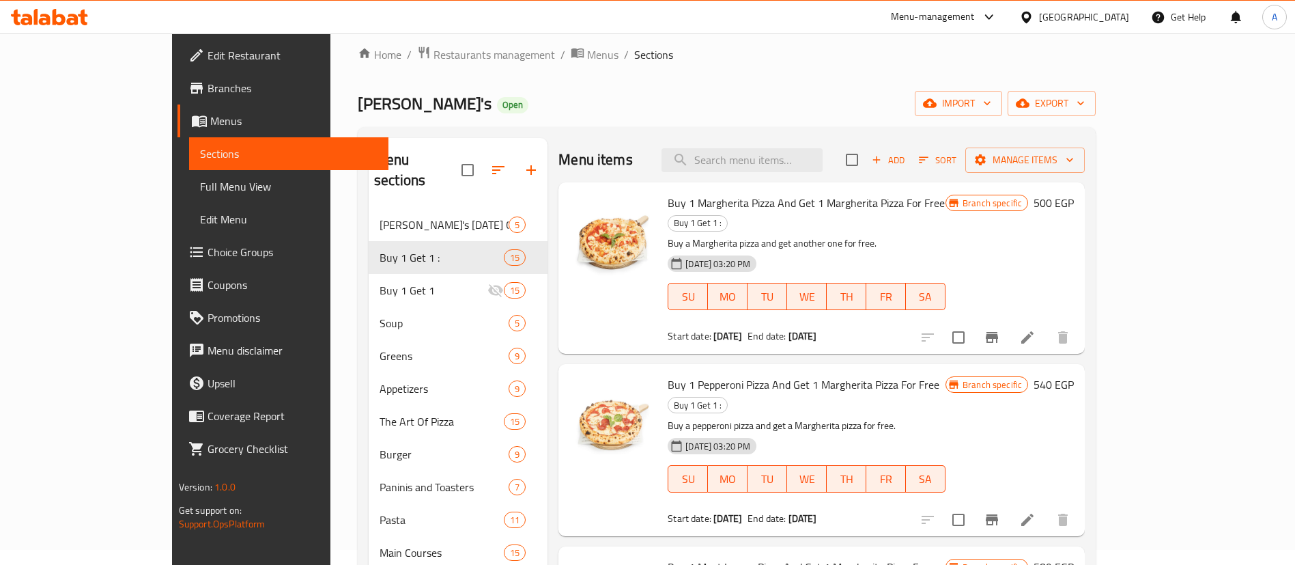
scroll to position [14, 0]
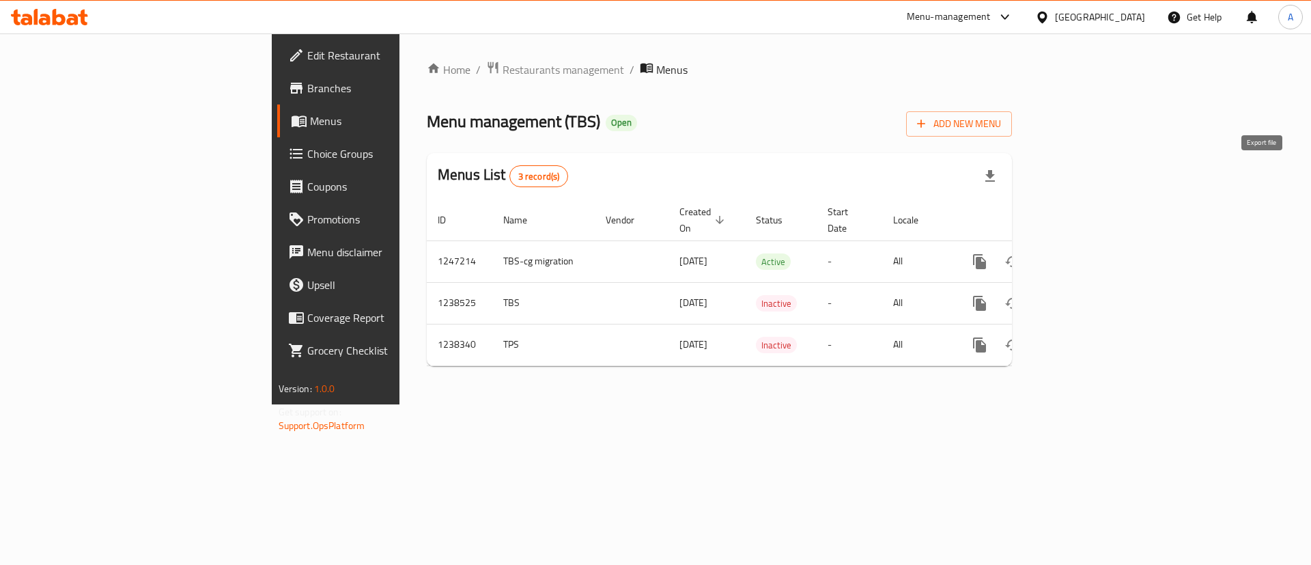
click at [998, 176] on icon "button" at bounding box center [990, 176] width 16 height 16
click at [796, 48] on div "Home / Restaurants management / Menus Menu management ( TBS ) Open Add New Menu…" at bounding box center [719, 218] width 640 height 371
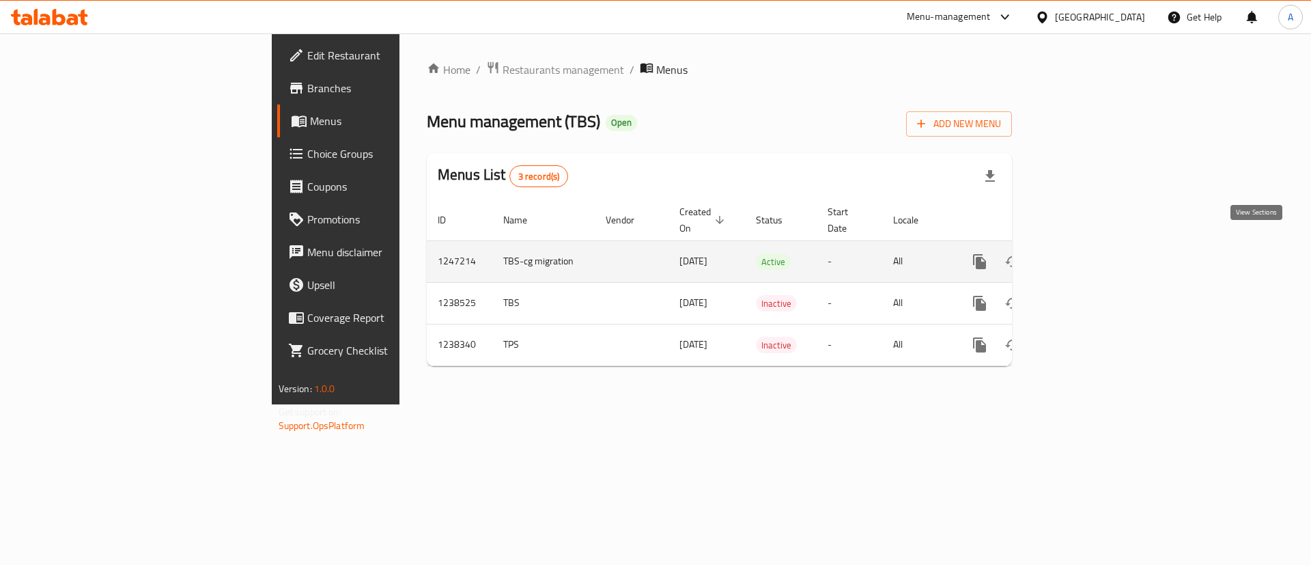
click at [1086, 253] on icon "enhanced table" at bounding box center [1078, 261] width 16 height 16
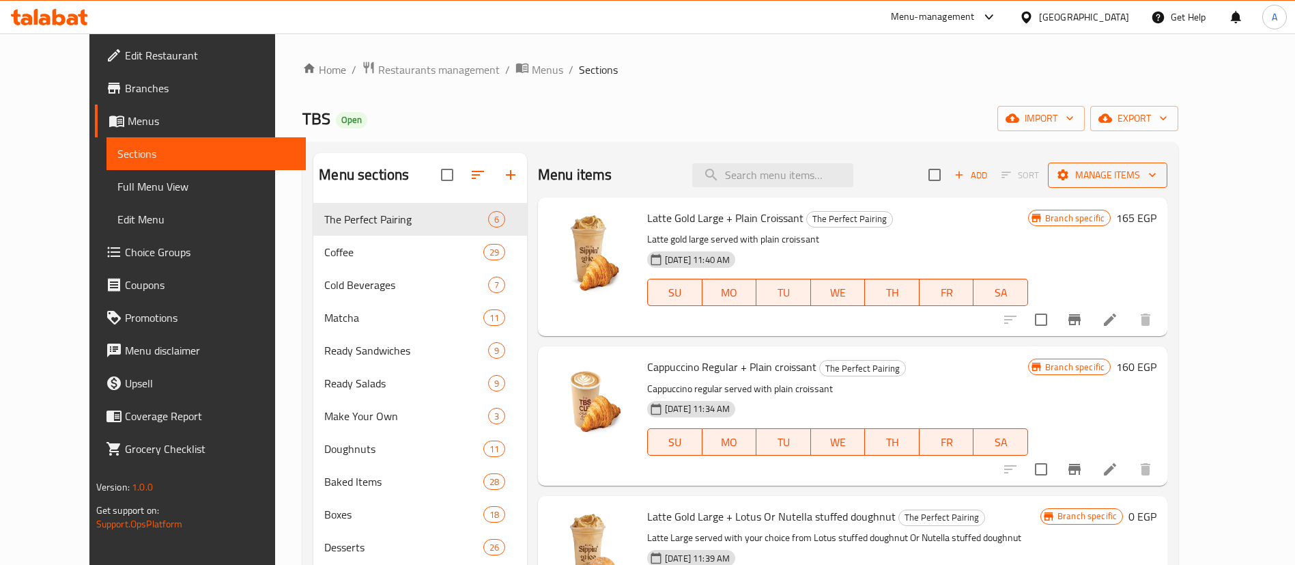
click at [1157, 167] on span "Manage items" at bounding box center [1108, 175] width 98 height 17
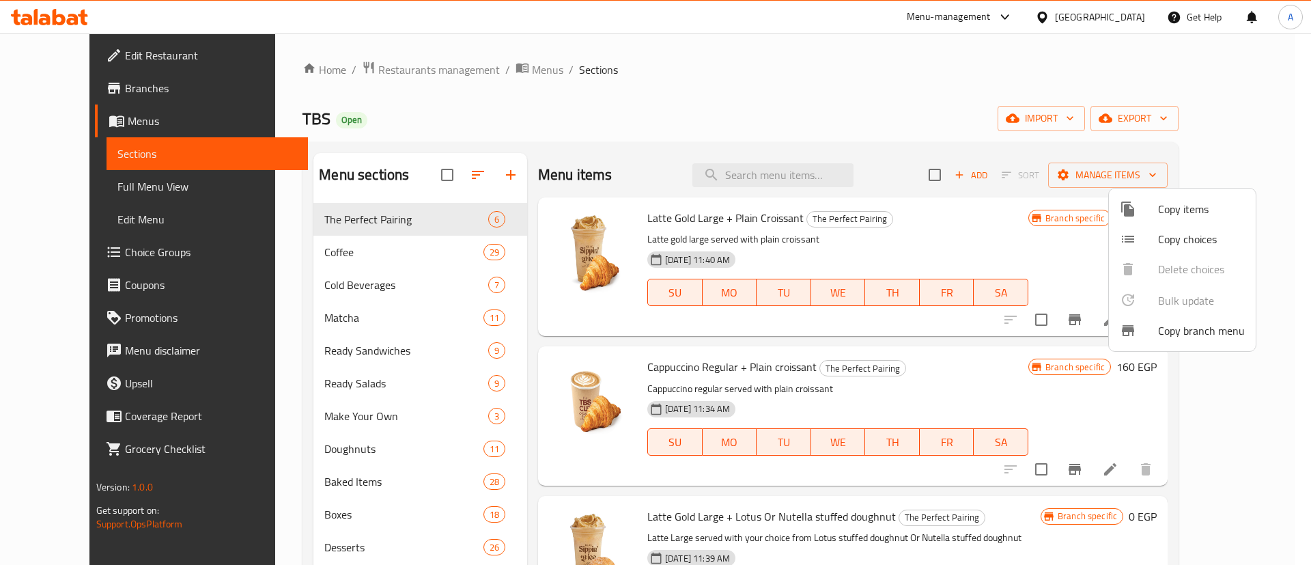
click at [1253, 125] on div at bounding box center [655, 282] width 1311 height 565
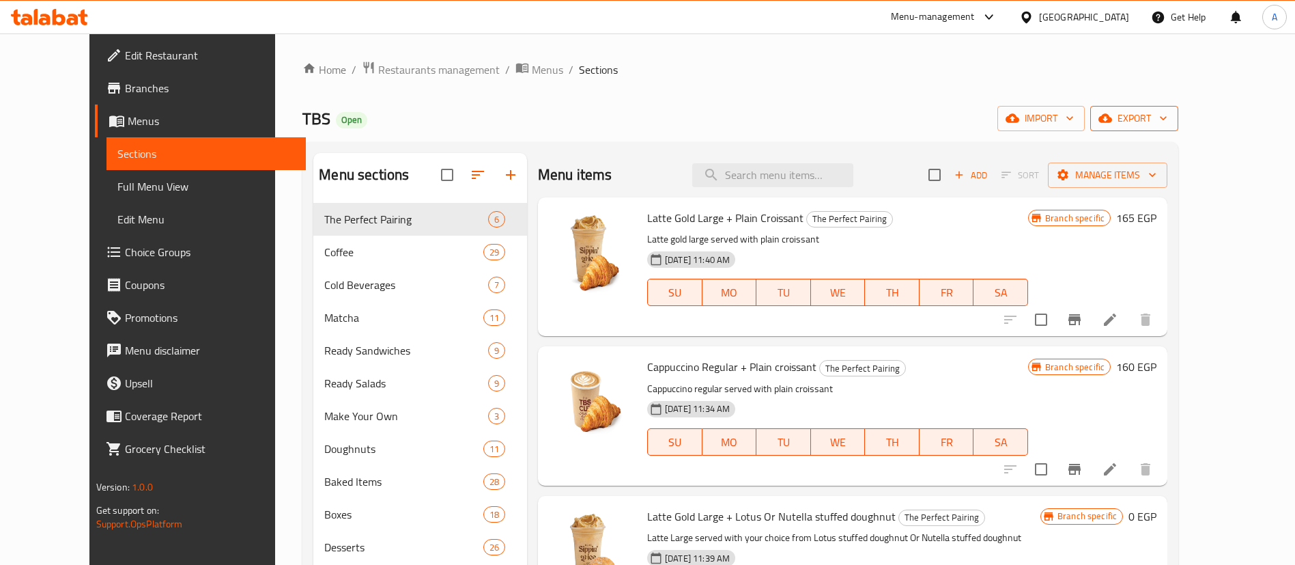
click at [1168, 120] on span "export" at bounding box center [1134, 118] width 66 height 17
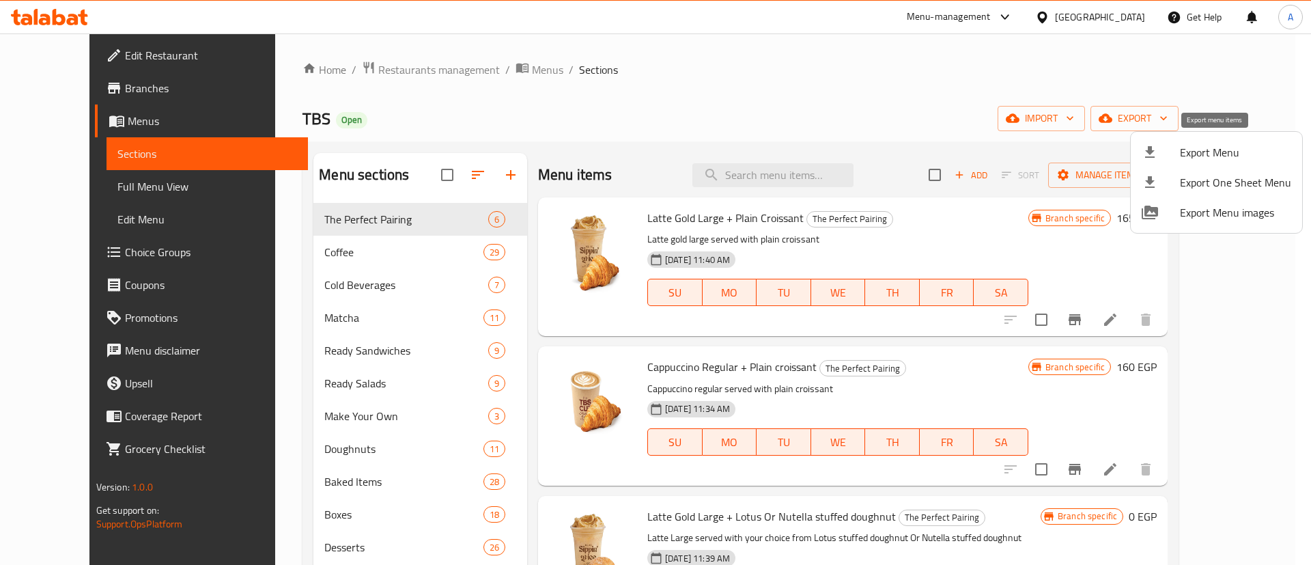
click at [1170, 147] on div at bounding box center [1161, 152] width 38 height 16
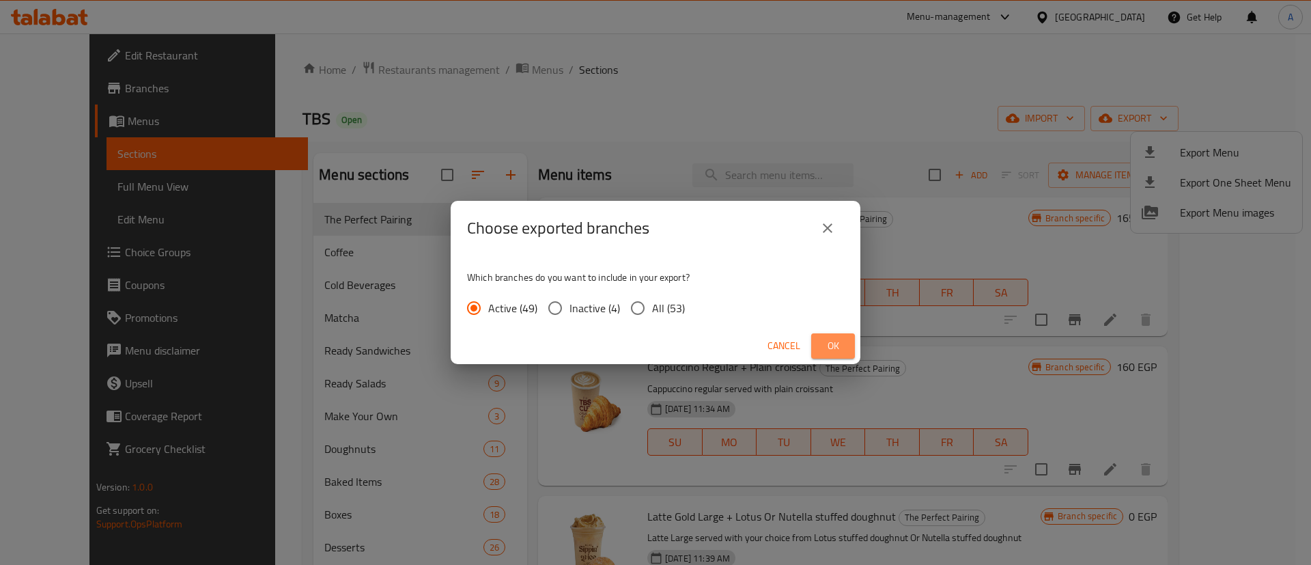
click at [828, 345] on span "Ok" at bounding box center [833, 345] width 22 height 17
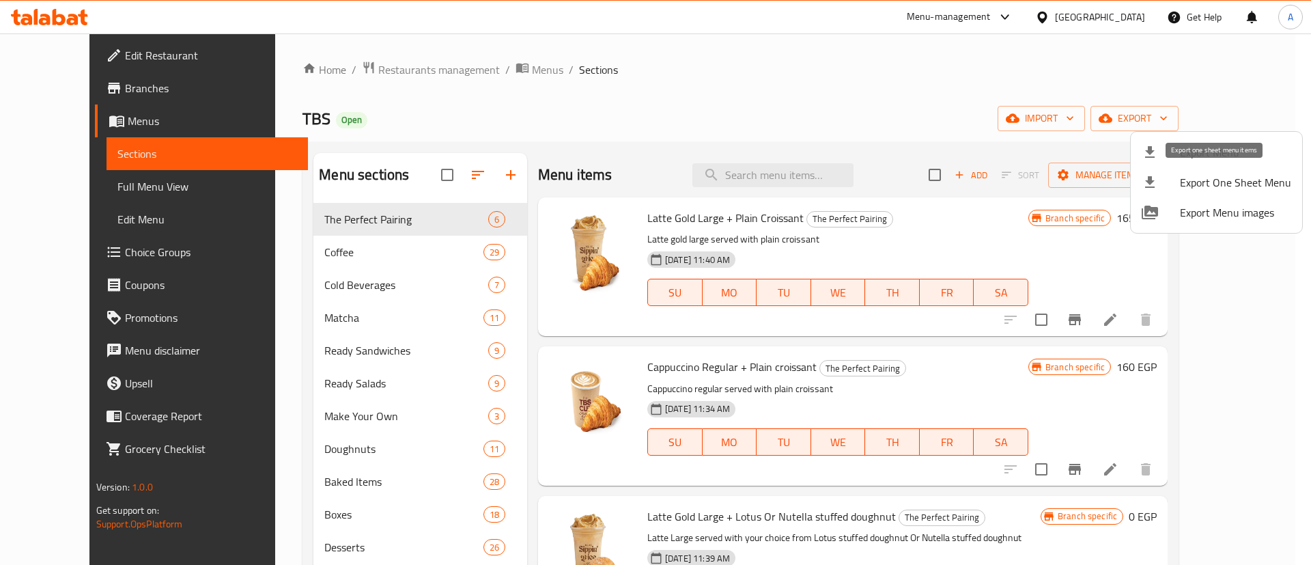
click at [1207, 186] on span "Export One Sheet Menu" at bounding box center [1235, 182] width 111 height 16
click at [854, 74] on div at bounding box center [655, 282] width 1311 height 565
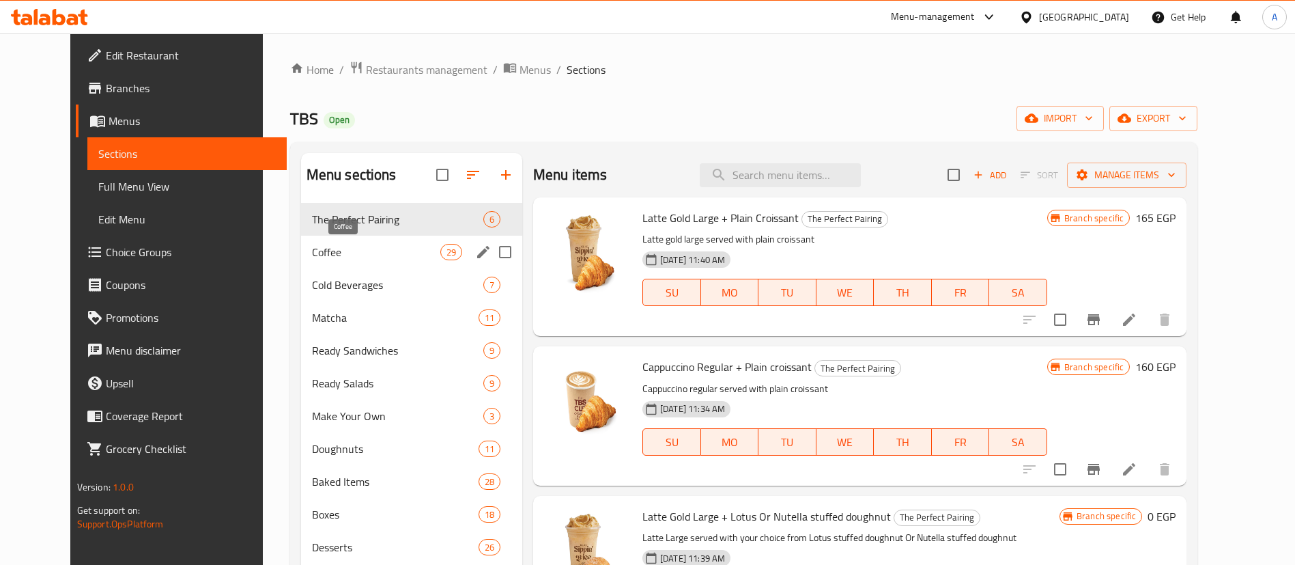
click at [312, 246] on span "Coffee" at bounding box center [376, 252] width 128 height 16
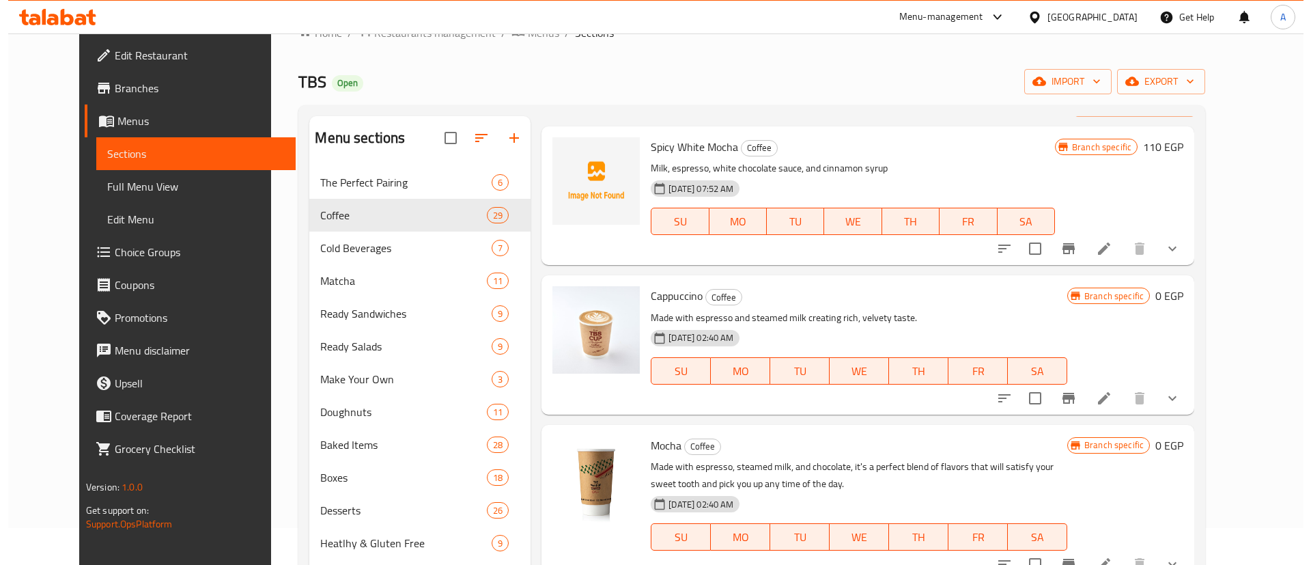
scroll to position [34, 0]
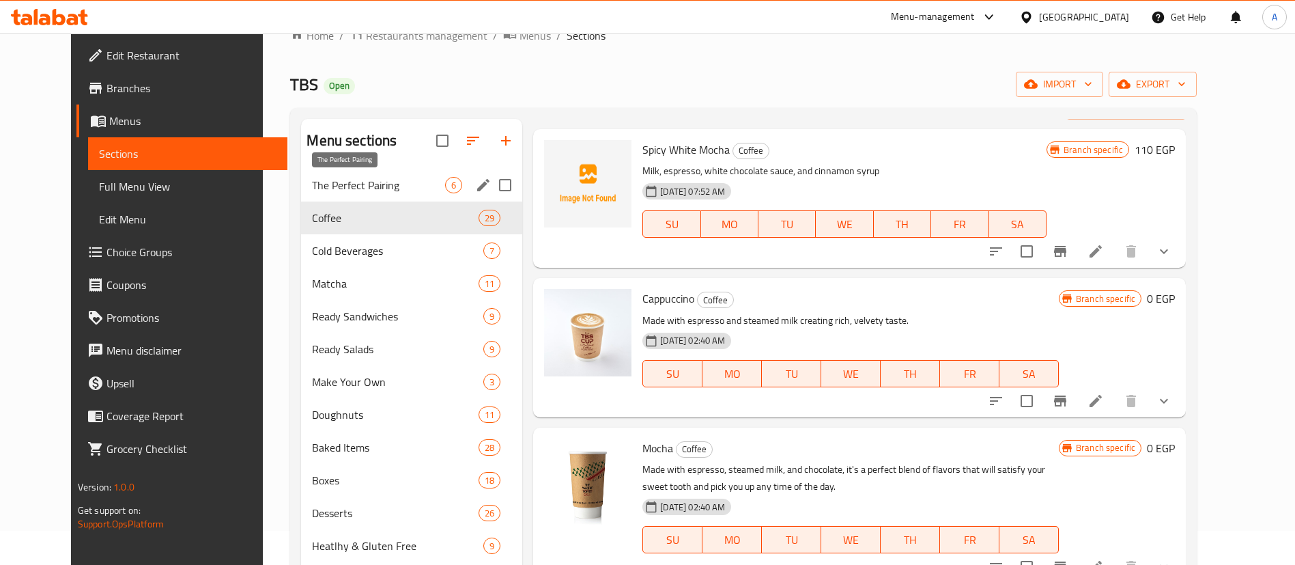
click at [346, 184] on span "The Perfect Pairing" at bounding box center [378, 185] width 133 height 16
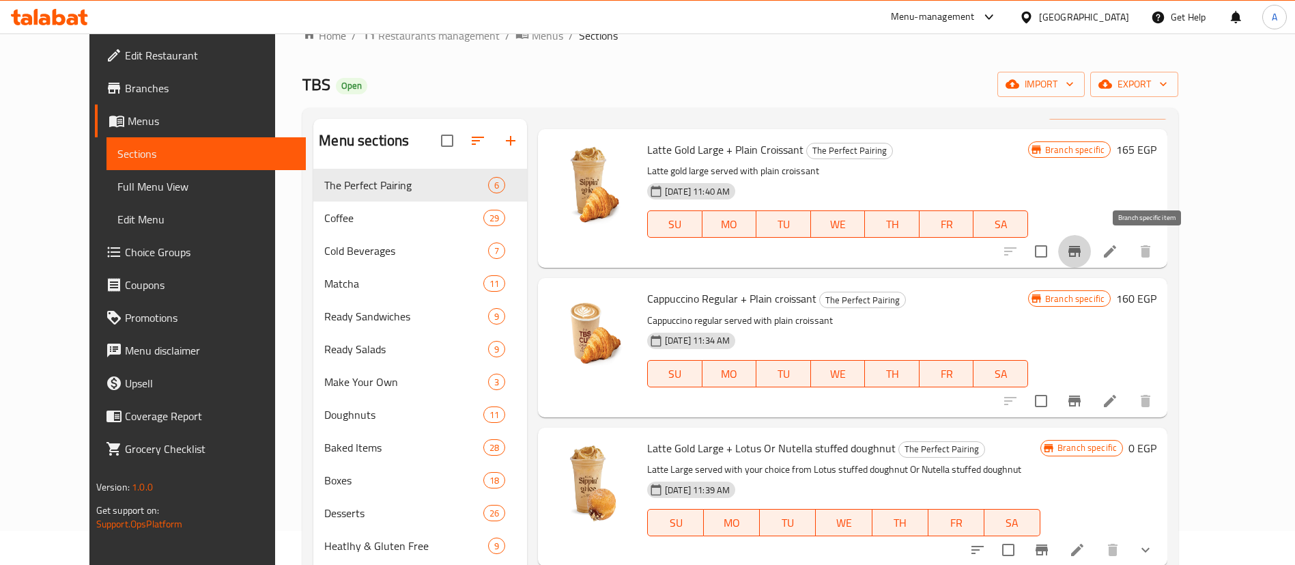
click at [1091, 242] on button "Branch-specific-item" at bounding box center [1074, 251] width 33 height 33
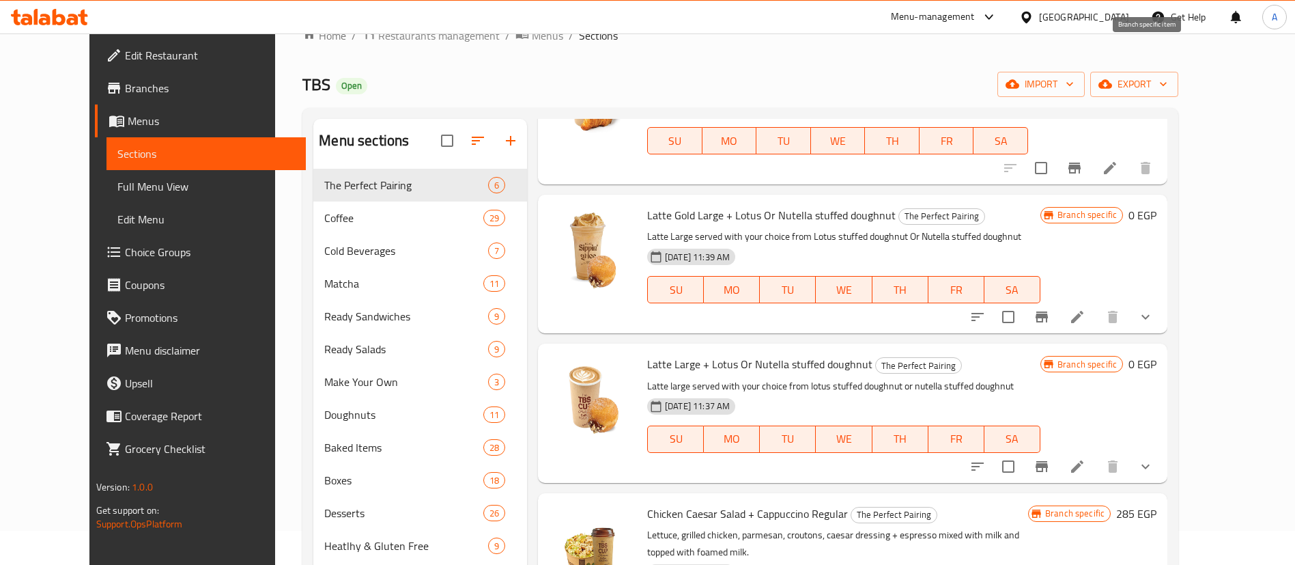
scroll to position [273, 0]
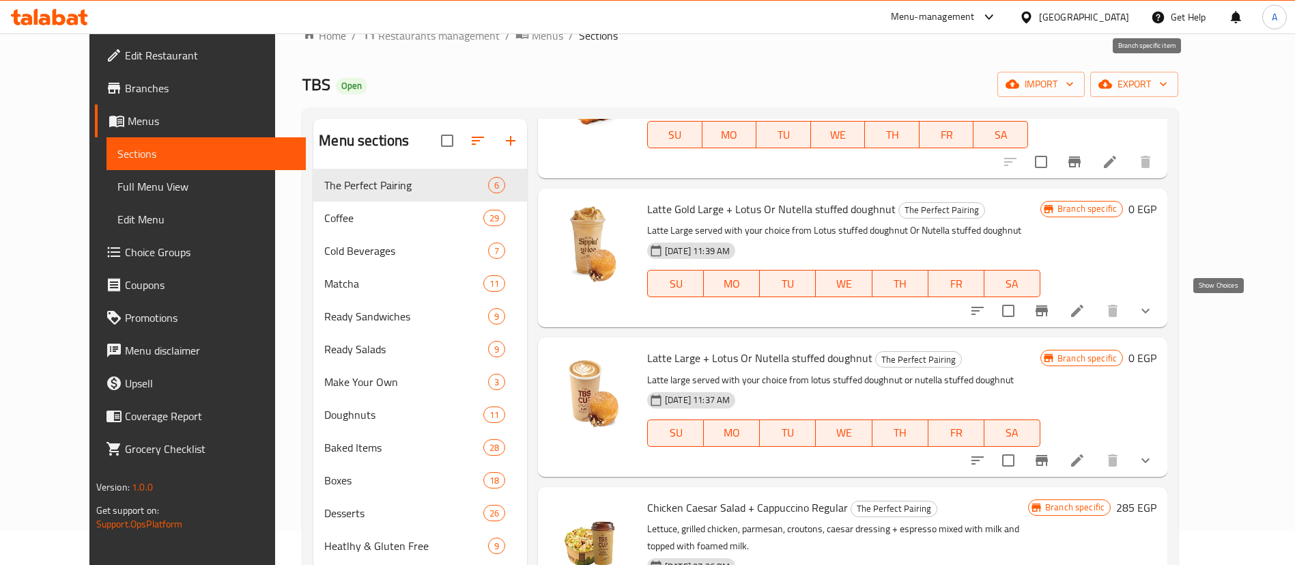
click at [1154, 311] on icon "show more" at bounding box center [1146, 310] width 16 height 16
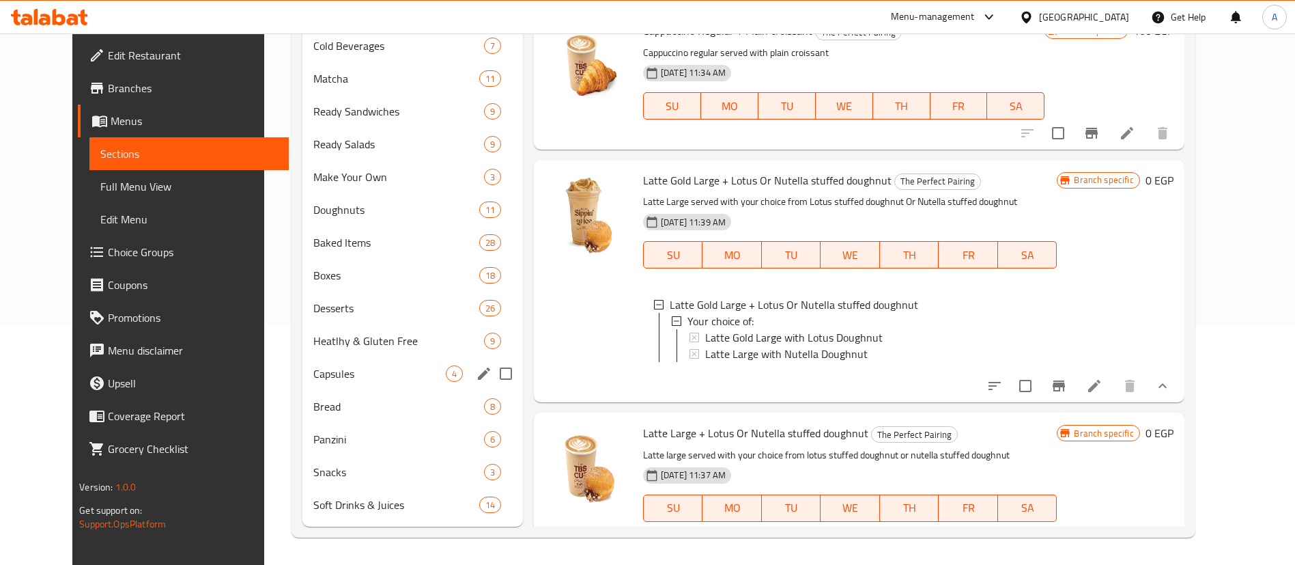
scroll to position [78, 0]
